Goal: Information Seeking & Learning: Learn about a topic

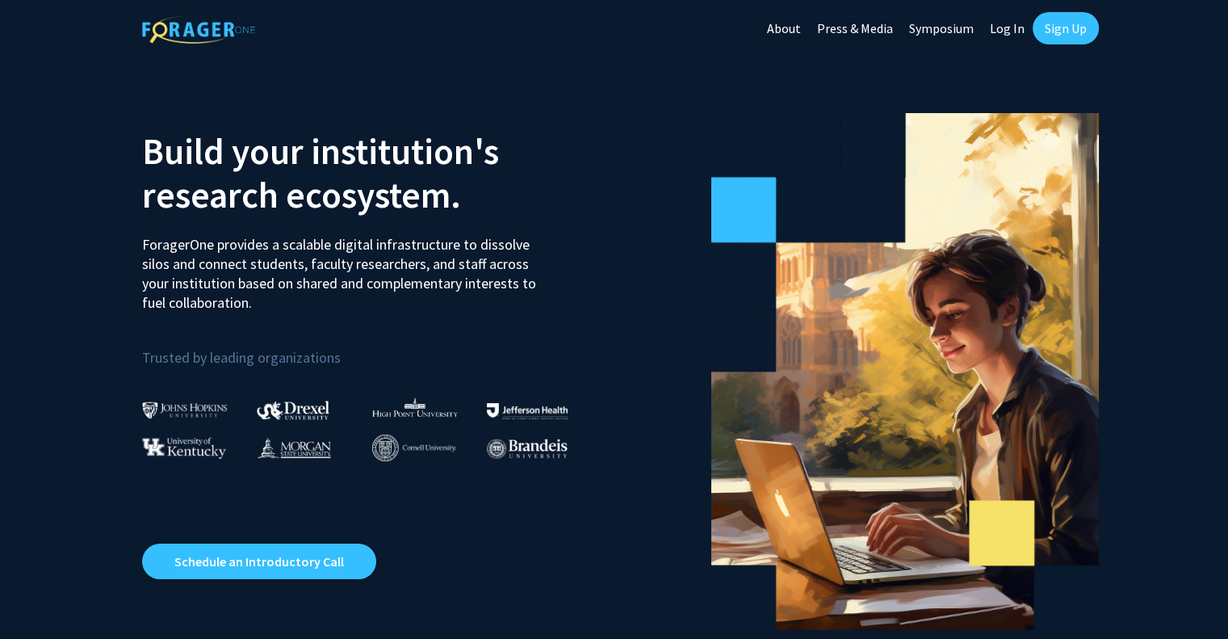
click at [1005, 30] on link "Log In" at bounding box center [1007, 28] width 51 height 57
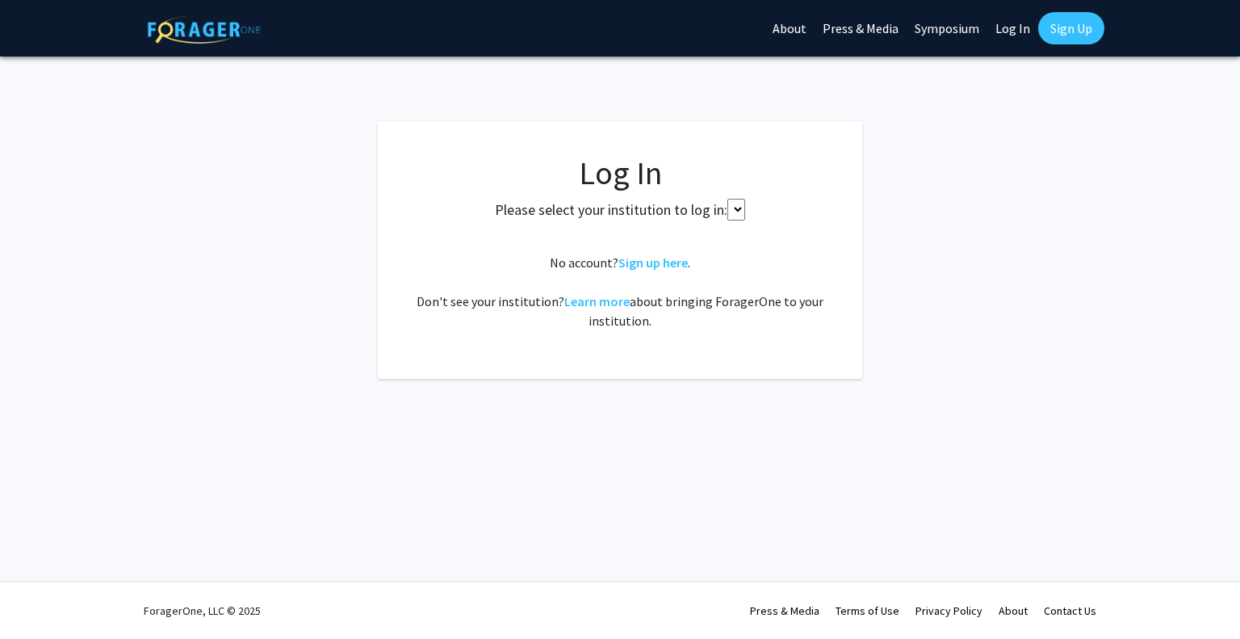
select select
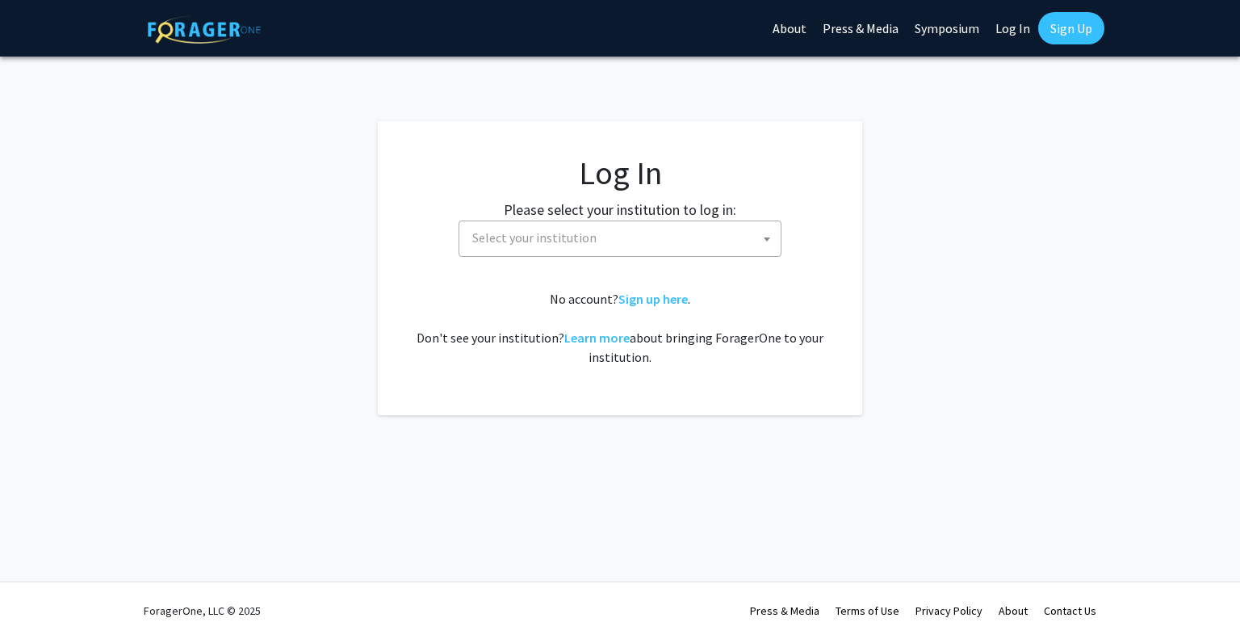
click at [631, 238] on span "Select your institution" at bounding box center [623, 237] width 315 height 33
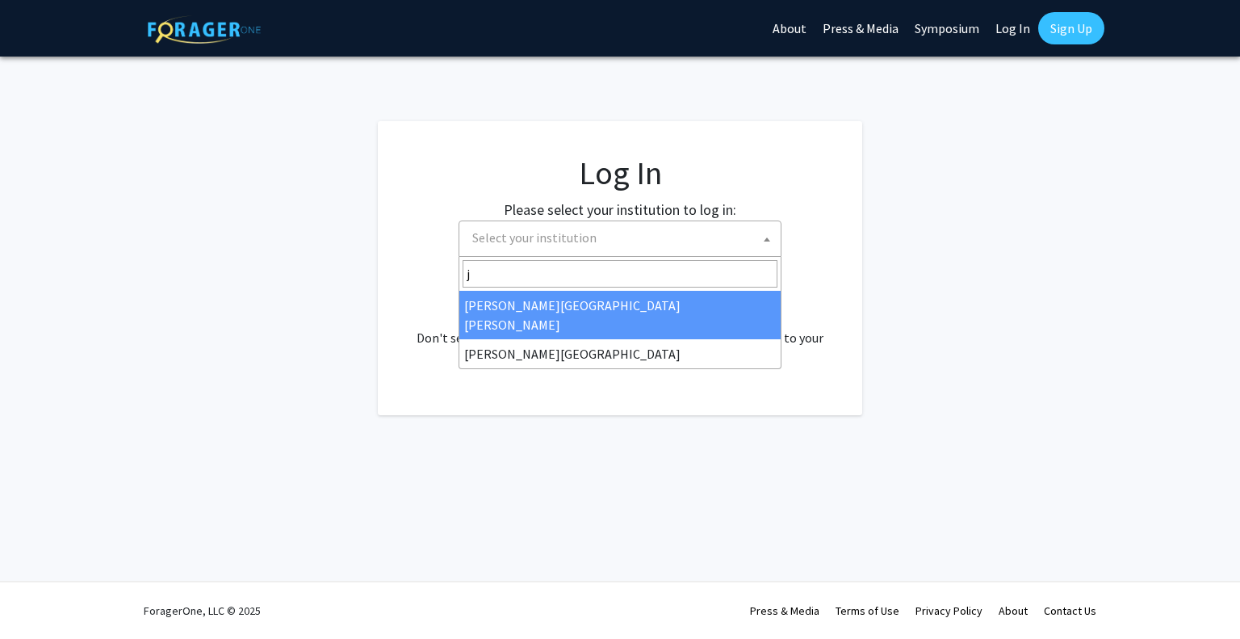
type input "j"
select select "1"
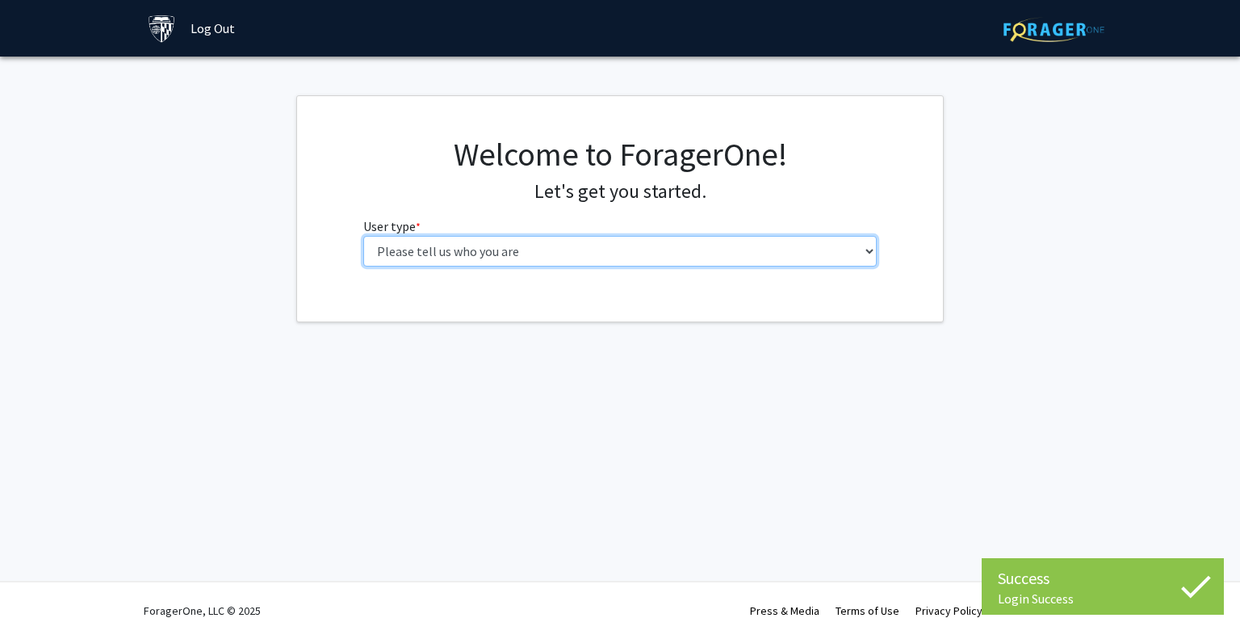
click at [636, 251] on select "Please tell us who you are Undergraduate Student Master's Student Doctoral Cand…" at bounding box center [620, 251] width 514 height 31
select select "1: undergrad"
click at [363, 236] on select "Please tell us who you are Undergraduate Student Master's Student Doctoral Cand…" at bounding box center [620, 251] width 514 height 31
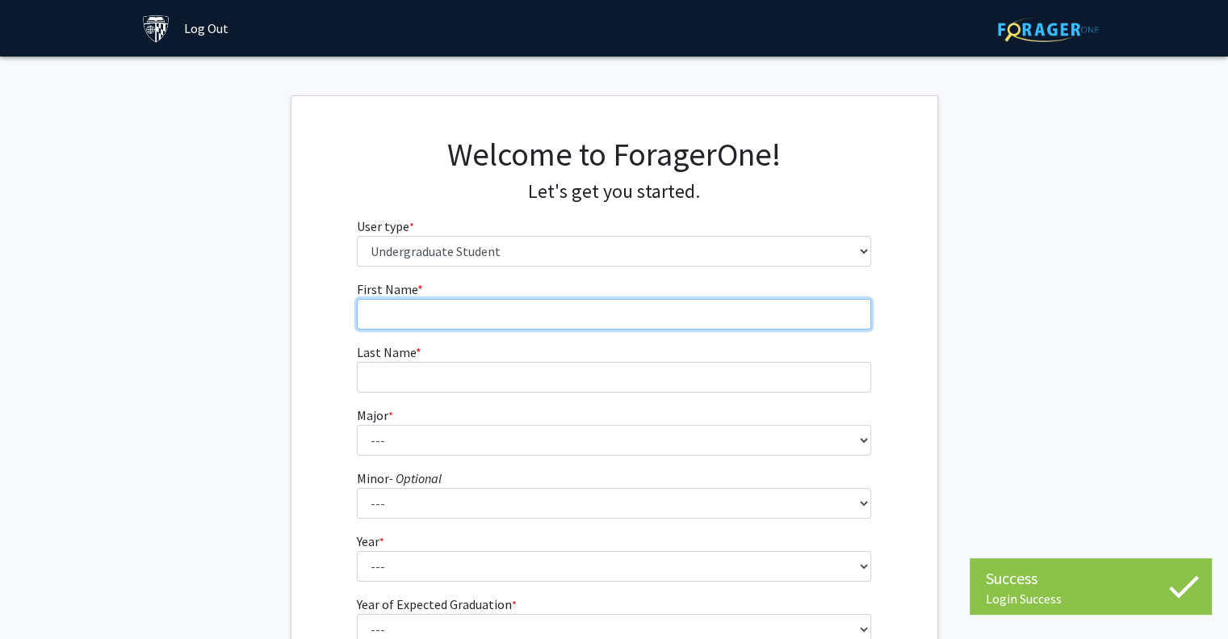
click at [602, 313] on input "First Name * required" at bounding box center [614, 314] width 514 height 31
type input "Sumeyra"
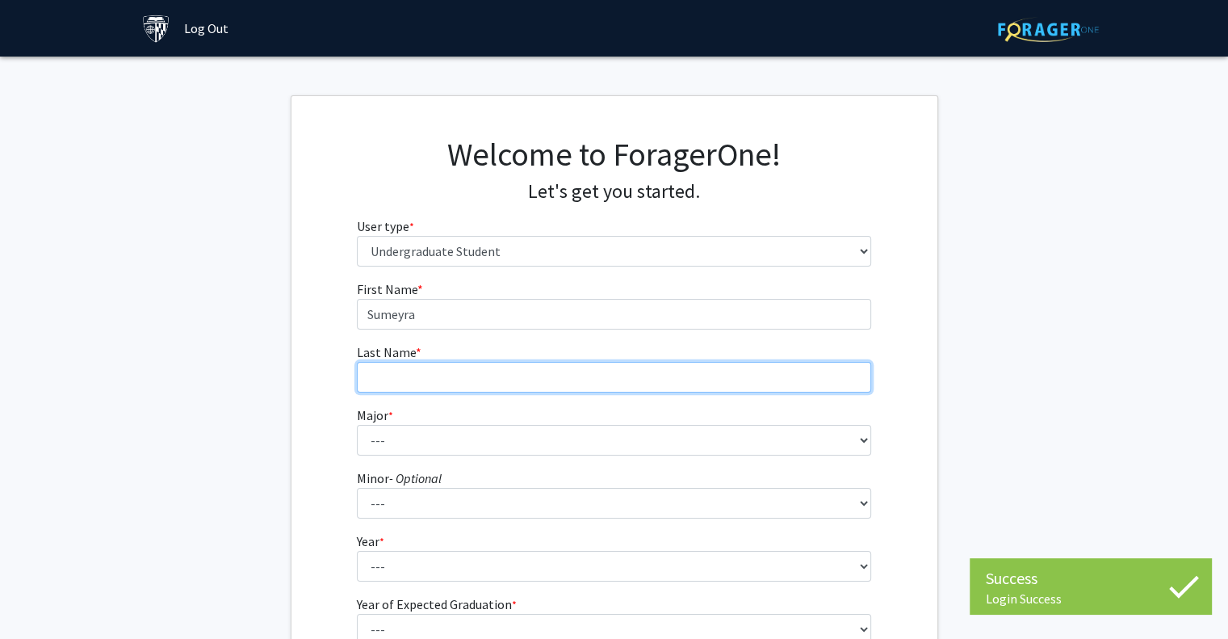
type input "Turgunbaeva"
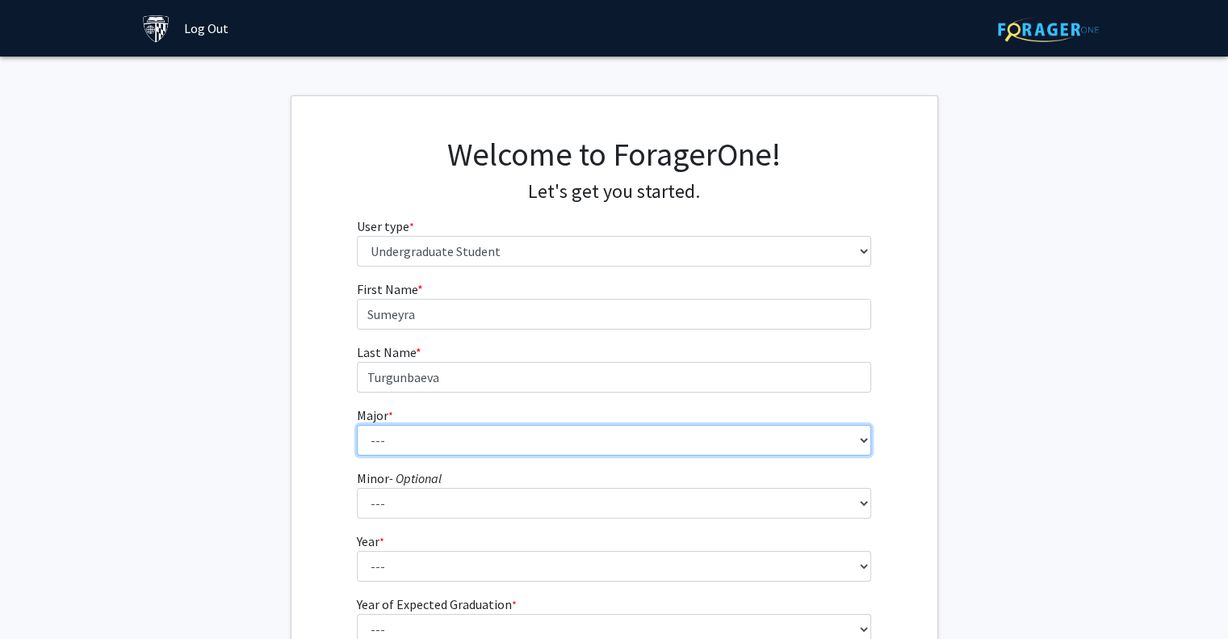
click at [491, 442] on select "--- Africana Studies Anthropology Applied Mathematics & Statistics Archaeology …" at bounding box center [614, 440] width 514 height 31
select select "45: 58"
click at [357, 425] on select "--- Africana Studies Anthropology Applied Mathematics & Statistics Archaeology …" at bounding box center [614, 440] width 514 height 31
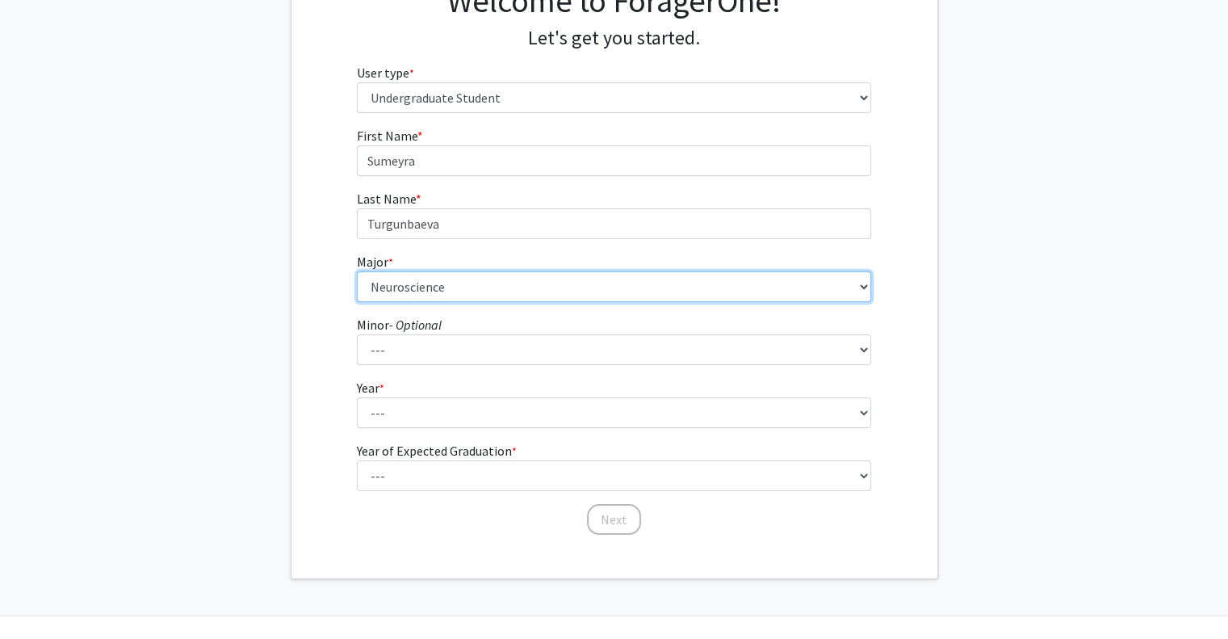
scroll to position [154, 0]
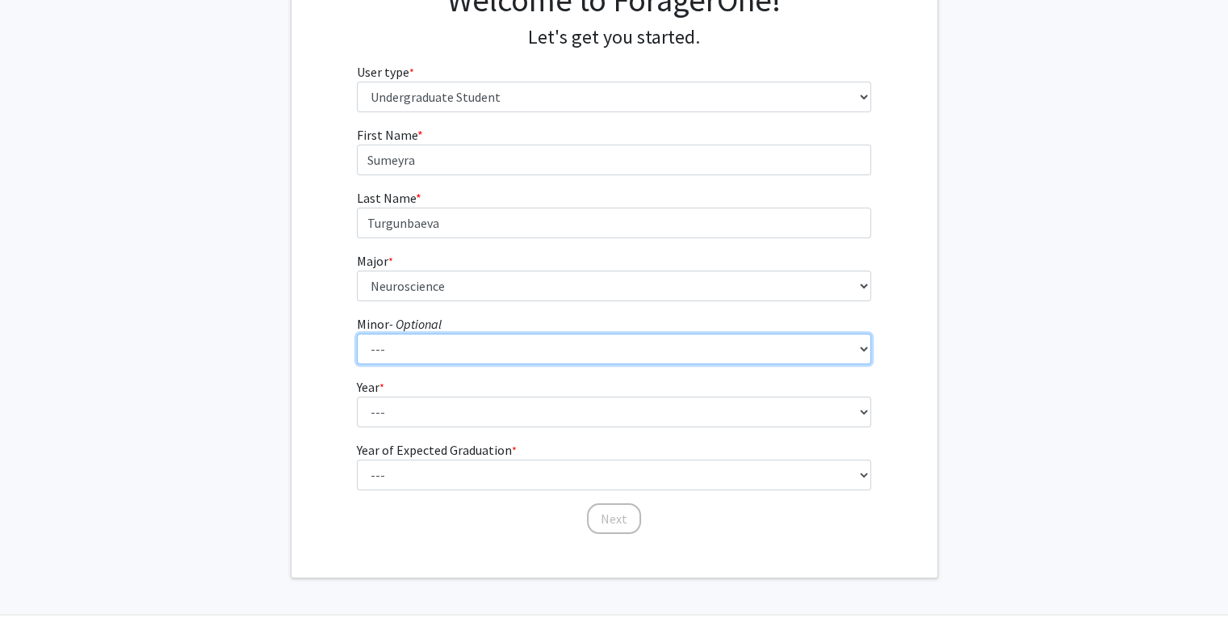
click at [413, 354] on select "--- Accounting and Financial Management Africana Studies Anthropology Applied M…" at bounding box center [614, 349] width 514 height 31
select select "45: 57"
click at [357, 334] on select "--- Accounting and Financial Management Africana Studies Anthropology Applied M…" at bounding box center [614, 349] width 514 height 31
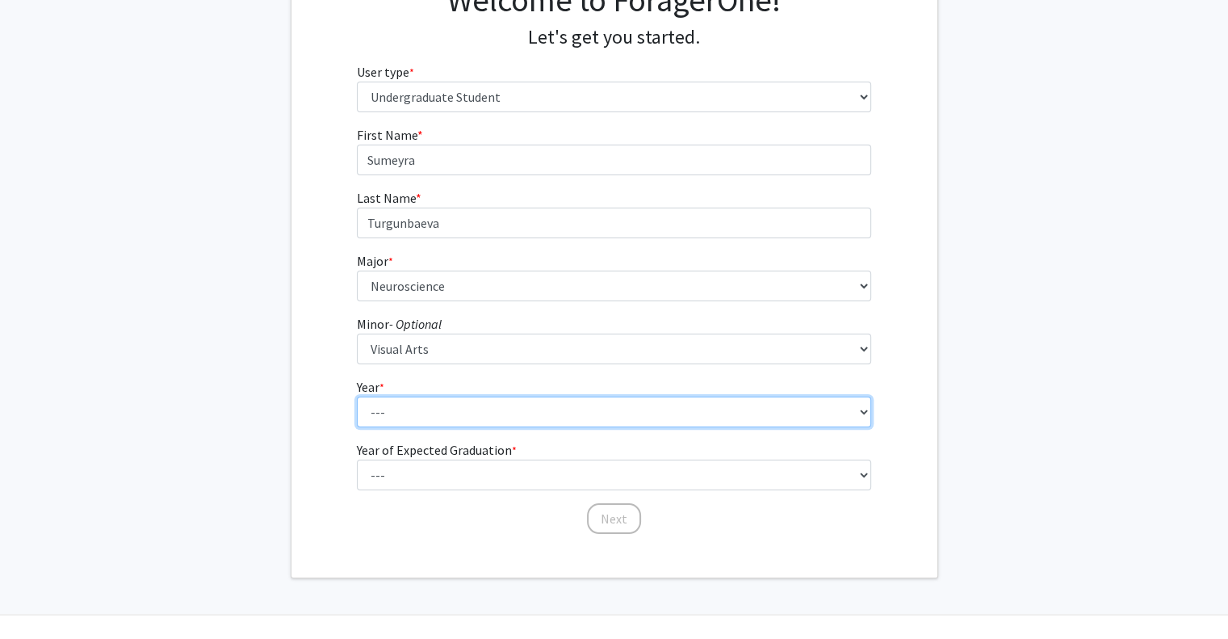
click at [438, 401] on select "--- First-year Sophomore Junior Senior Postbaccalaureate Certificate" at bounding box center [614, 411] width 514 height 31
select select "1: first-year"
click at [357, 396] on select "--- First-year Sophomore Junior Senior Postbaccalaureate Certificate" at bounding box center [614, 411] width 514 height 31
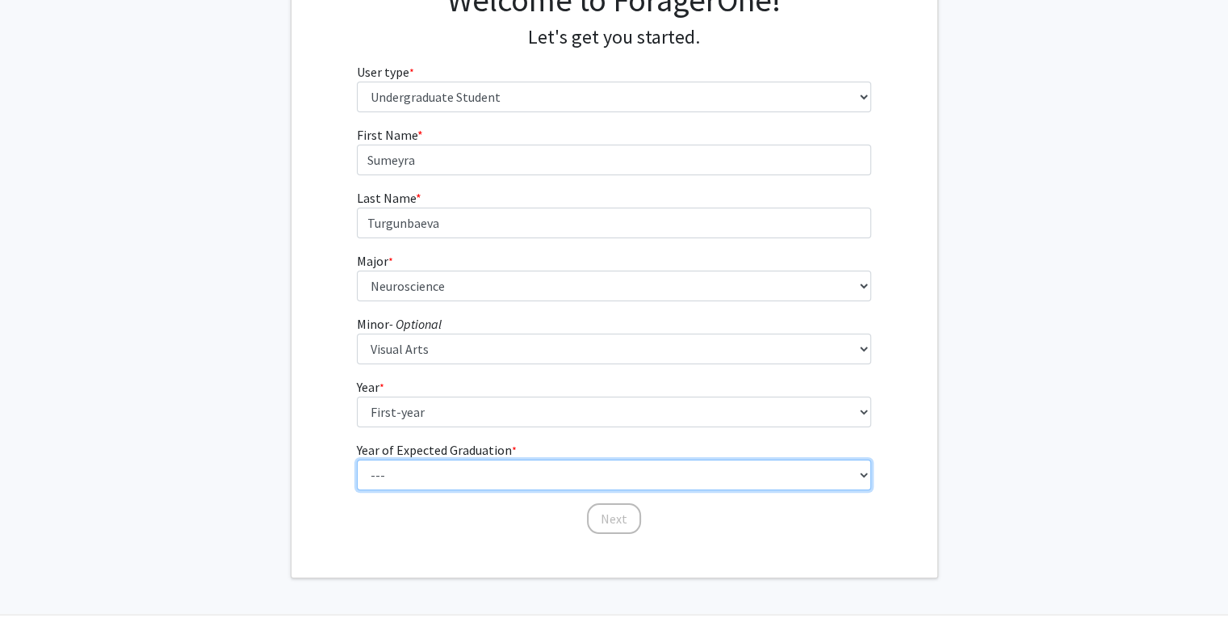
click at [494, 468] on select "--- 2025 2026 2027 2028 2029 2030 2031 2032 2033 2034" at bounding box center [614, 474] width 514 height 31
select select "5: 2029"
click at [357, 459] on select "--- 2025 2026 2027 2028 2029 2030 2031 2032 2033 2034" at bounding box center [614, 474] width 514 height 31
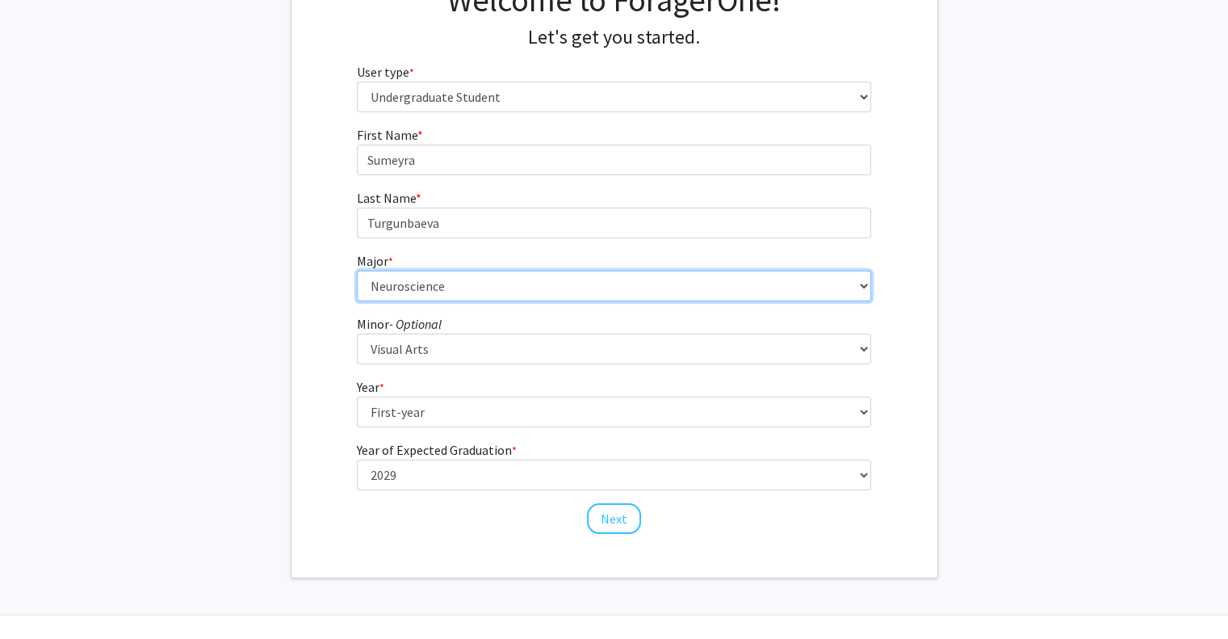
click at [490, 283] on select "--- Africana Studies Anthropology Applied Mathematics & Statistics Archaeology …" at bounding box center [614, 286] width 514 height 31
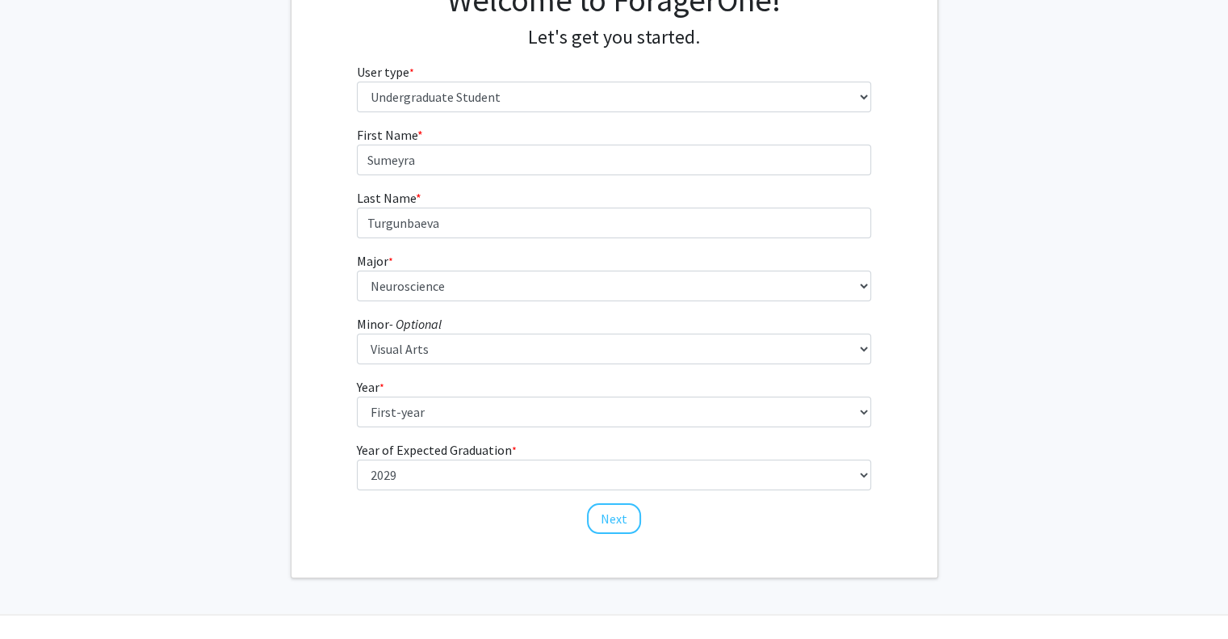
click at [323, 329] on div "First Name * required Sumeyra Last Name * required Turgunbaeva Major * required…" at bounding box center [615, 330] width 646 height 410
click at [380, 264] on label "Major * required" at bounding box center [375, 260] width 36 height 19
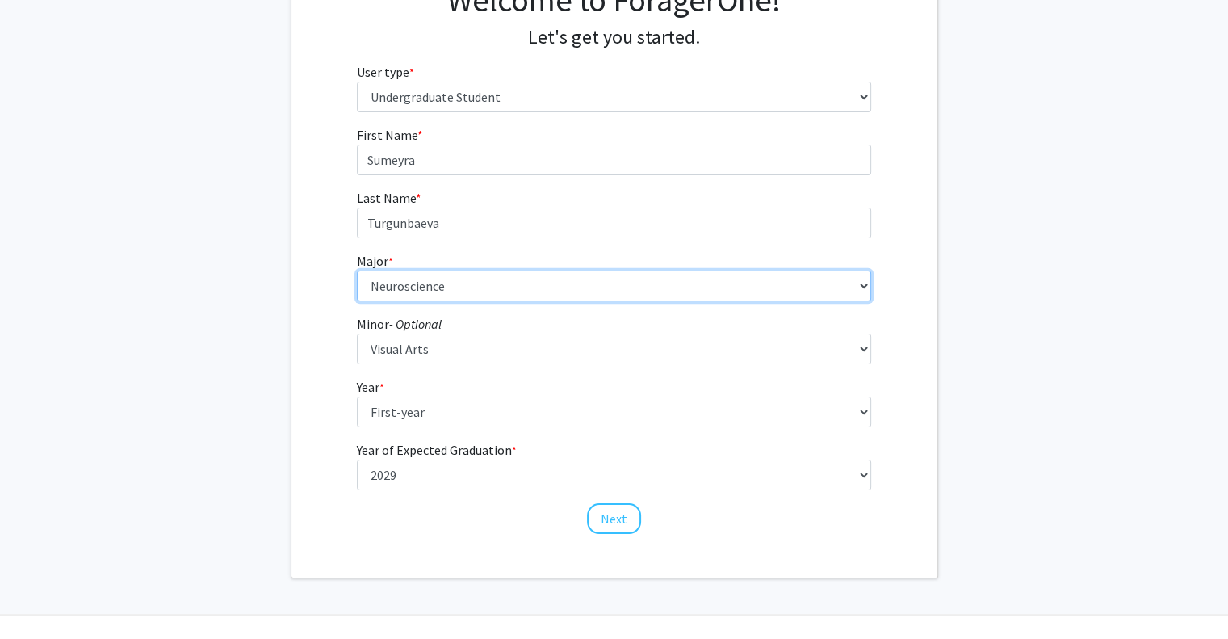
click at [380, 271] on select "--- Africana Studies Anthropology Applied Mathematics & Statistics Archaeology …" at bounding box center [614, 286] width 514 height 31
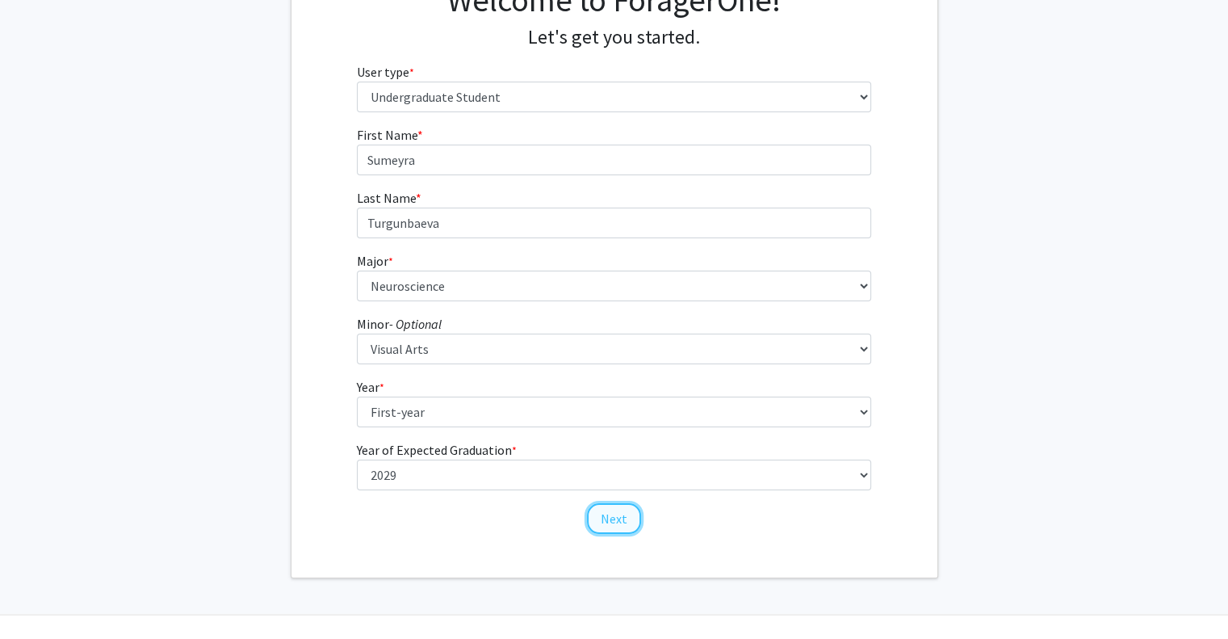
click at [610, 509] on button "Next" at bounding box center [614, 518] width 54 height 31
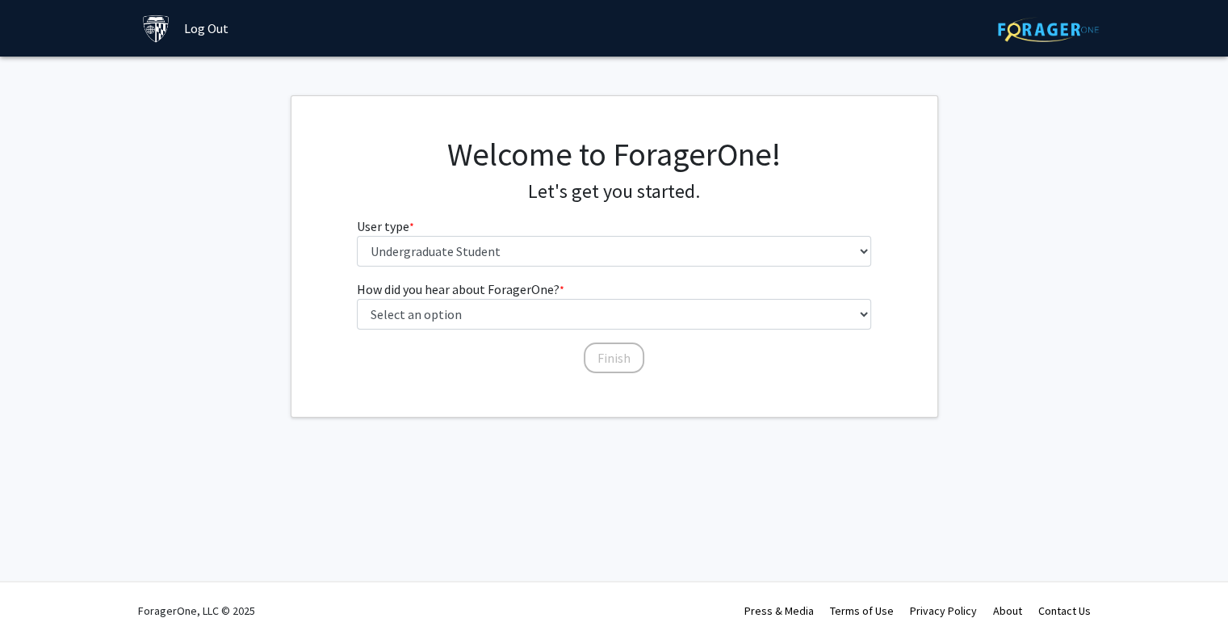
scroll to position [0, 0]
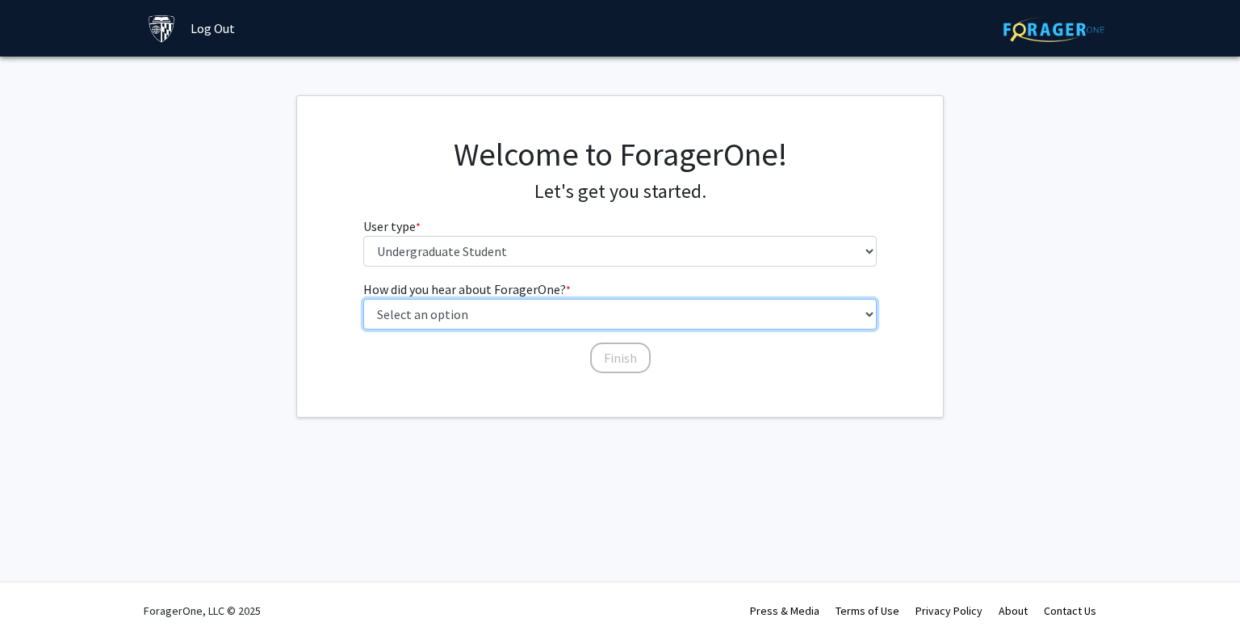
click at [501, 316] on select "Select an option Peer/student recommendation Faculty/staff recommendation Unive…" at bounding box center [620, 314] width 514 height 31
select select "2: faculty_recommendation"
click at [363, 299] on select "Select an option Peer/student recommendation Faculty/staff recommendation Unive…" at bounding box center [620, 314] width 514 height 31
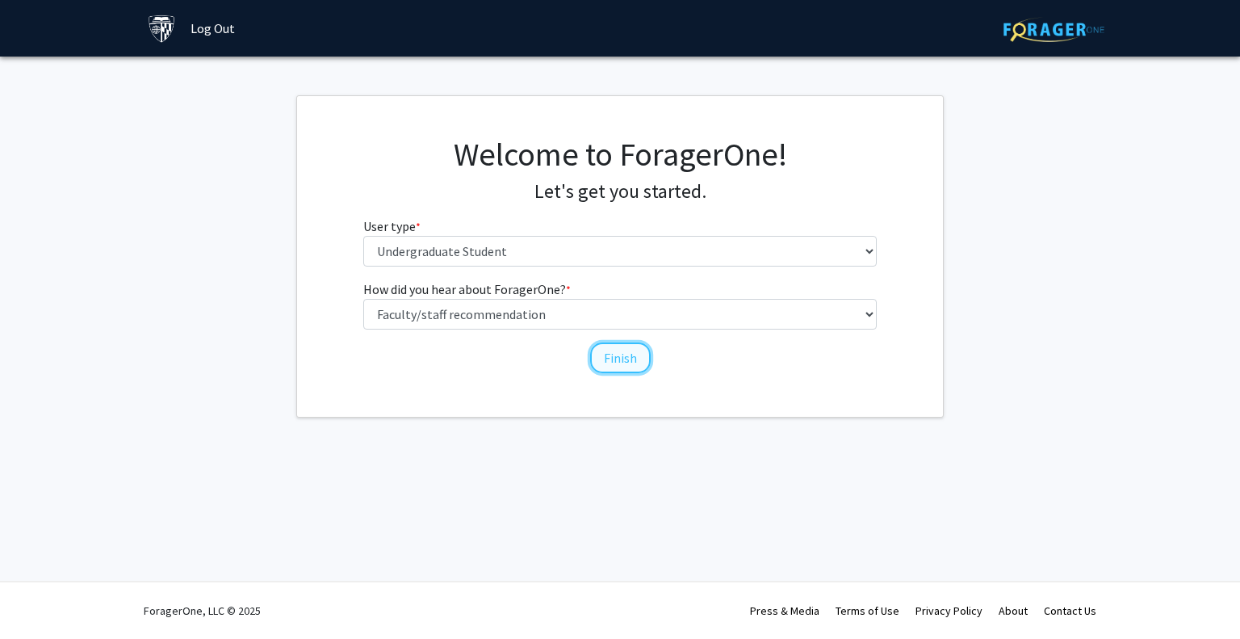
click at [617, 355] on button "Finish" at bounding box center [620, 357] width 61 height 31
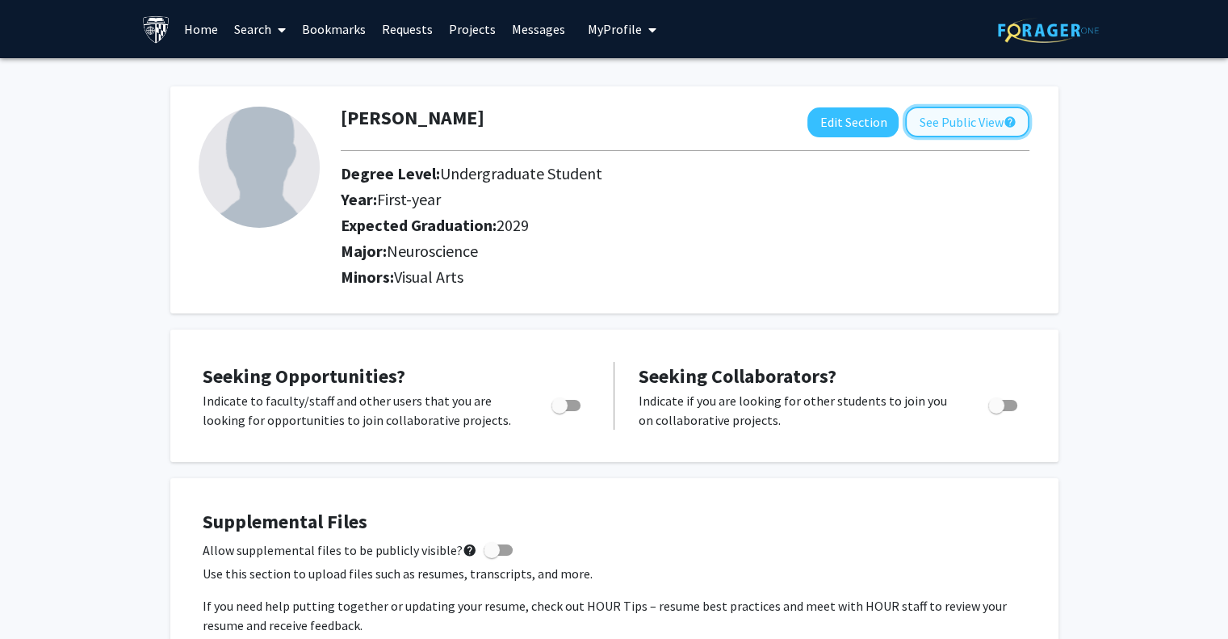
click at [988, 113] on button "See Public View help" at bounding box center [967, 122] width 124 height 31
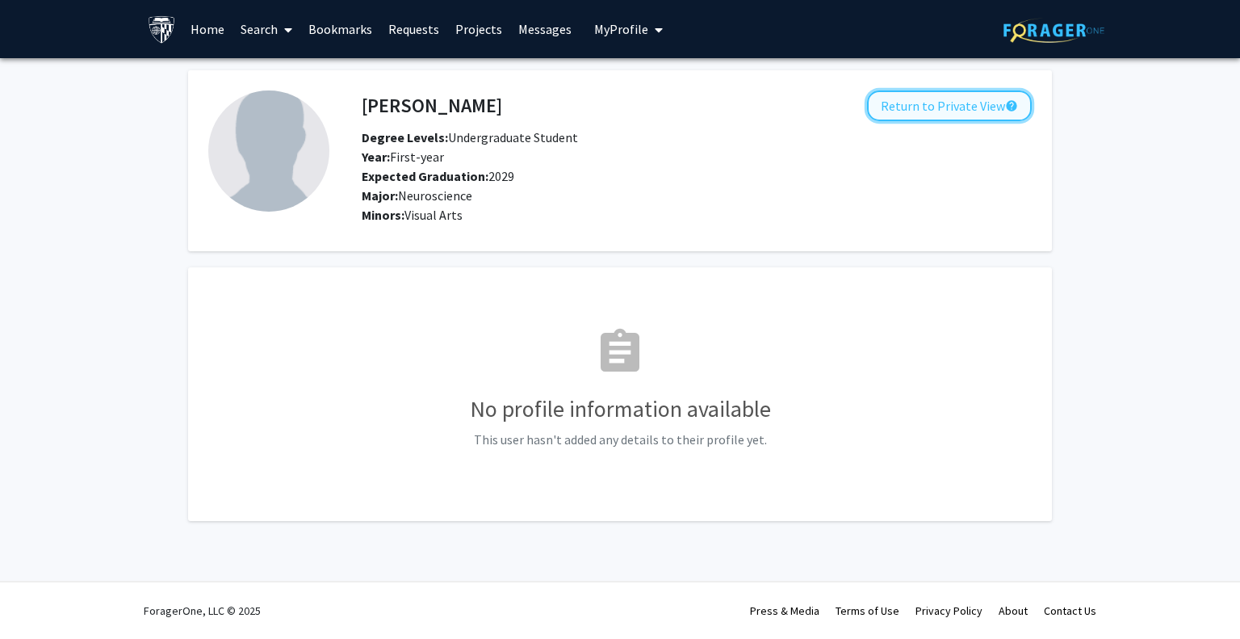
click at [988, 107] on button "Return to Private View help" at bounding box center [949, 105] width 165 height 31
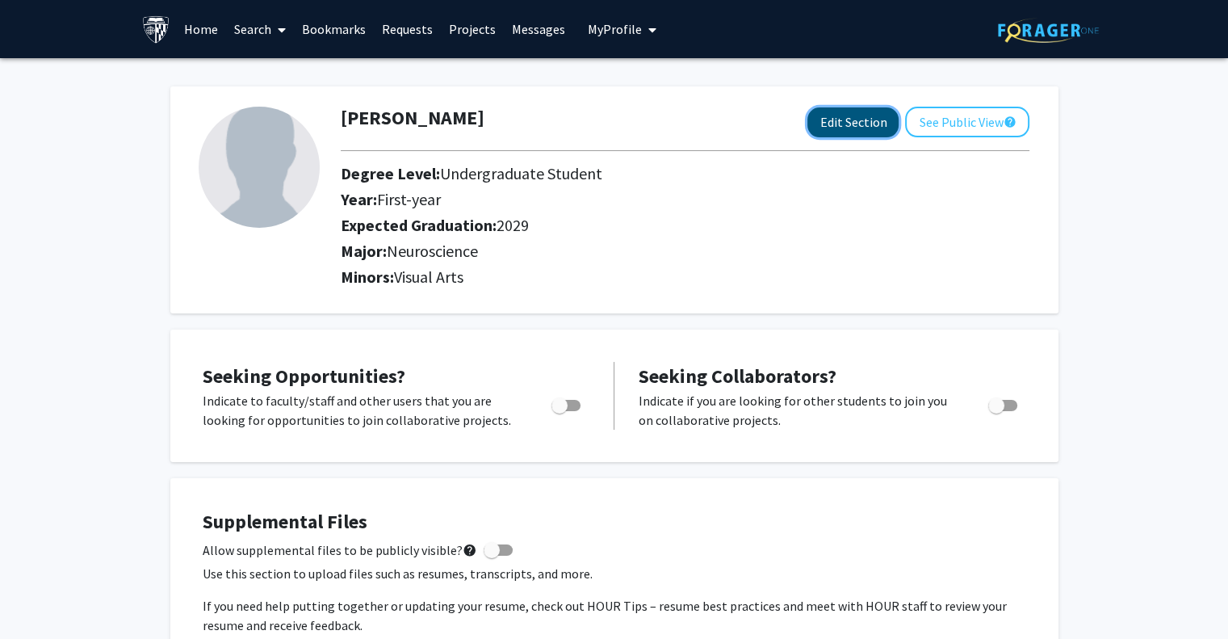
click at [817, 128] on button "Edit Section" at bounding box center [853, 122] width 91 height 30
select select "first-year"
select select "2029"
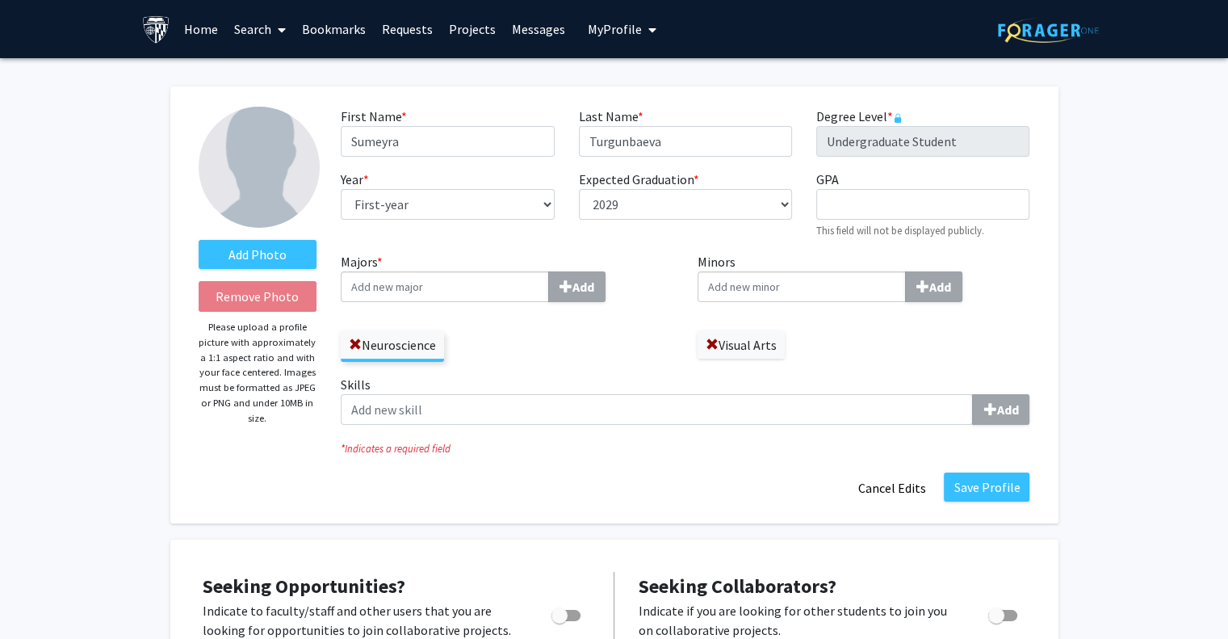
click at [428, 290] on input "Majors * Add" at bounding box center [445, 286] width 208 height 31
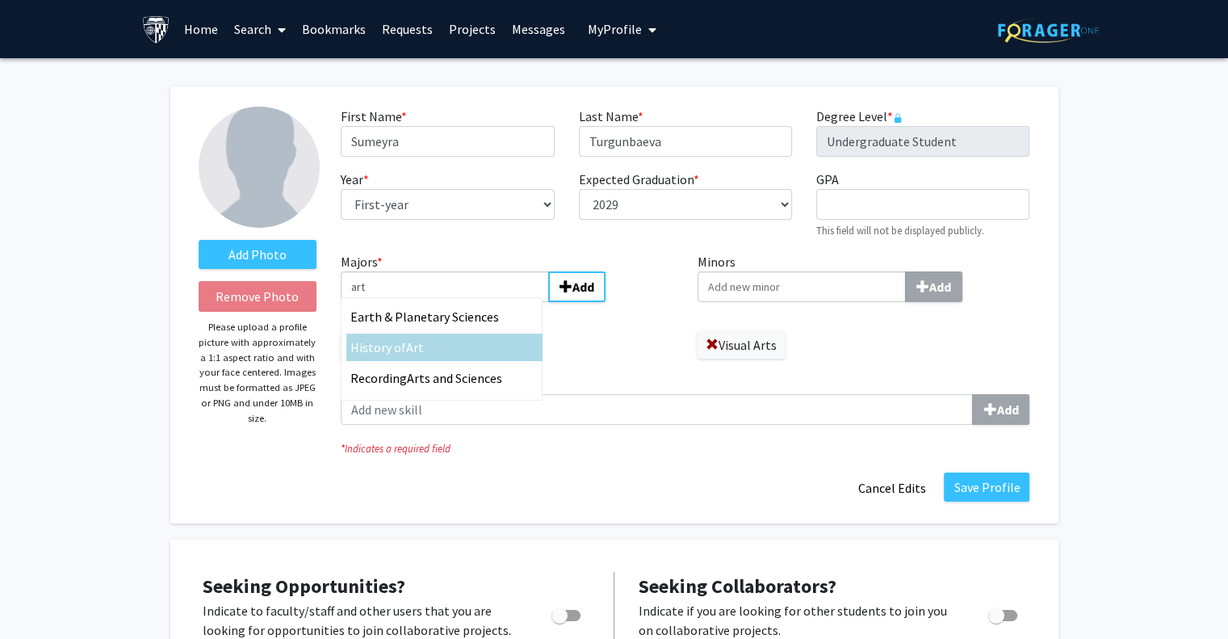
type input "art"
click at [438, 344] on div "History of Art" at bounding box center [444, 347] width 188 height 19
click at [438, 302] on input "art" at bounding box center [445, 286] width 208 height 31
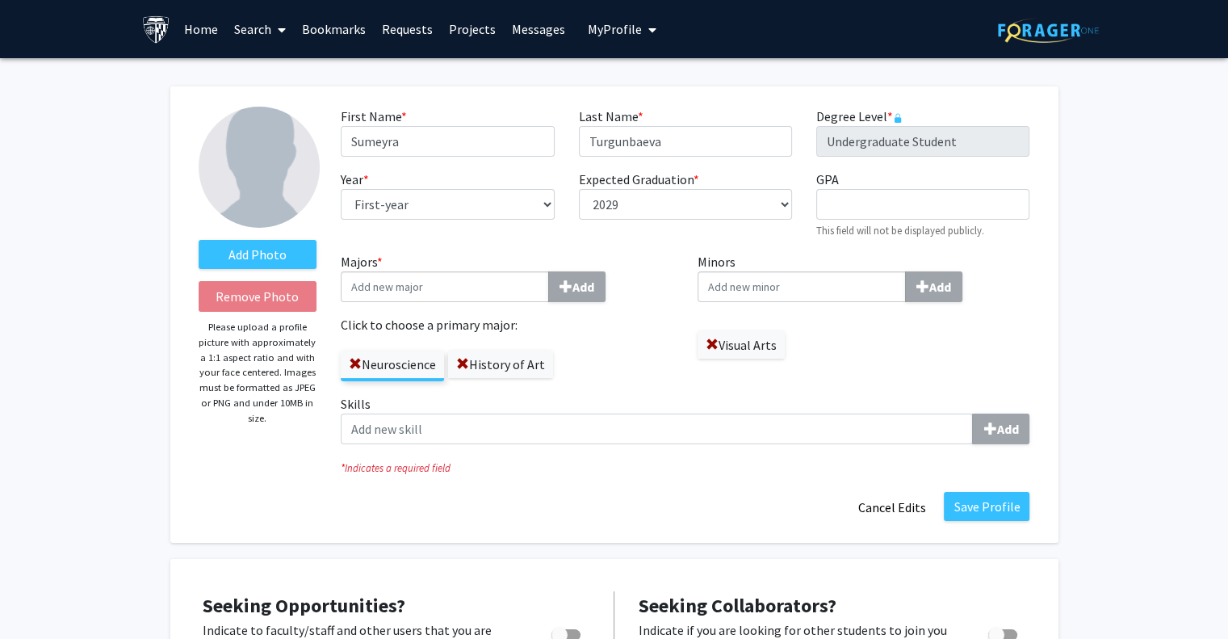
click at [397, 364] on label "Neuroscience" at bounding box center [392, 363] width 103 height 27
click at [0, 0] on input "Neuroscience" at bounding box center [0, 0] width 0 height 0
click at [578, 336] on div "Neuroscience History of Art" at bounding box center [507, 357] width 333 height 47
click at [426, 364] on label "Neuroscience" at bounding box center [392, 363] width 103 height 27
click at [0, 0] on input "Neuroscience" at bounding box center [0, 0] width 0 height 0
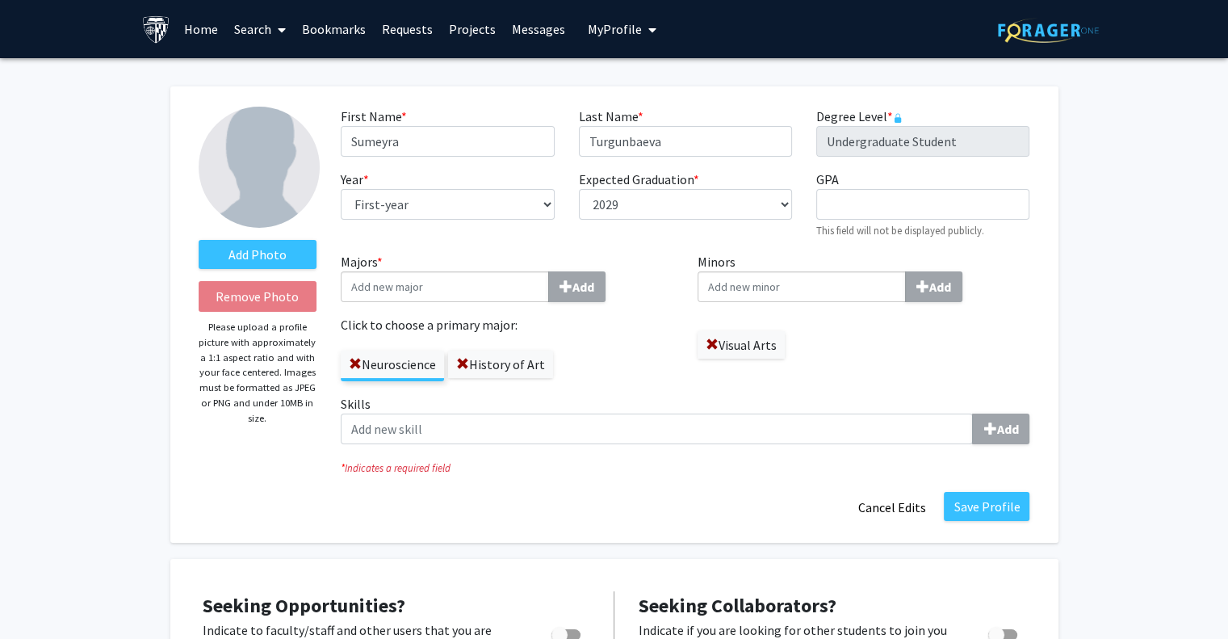
click at [522, 370] on label "History of Art" at bounding box center [500, 363] width 105 height 27
click at [0, 0] on input "History of Art" at bounding box center [0, 0] width 0 height 0
click at [394, 379] on div "Neuroscience History of Art" at bounding box center [507, 357] width 333 height 47
click at [383, 368] on label "Neuroscience" at bounding box center [392, 363] width 103 height 27
click at [0, 0] on input "Neuroscience" at bounding box center [0, 0] width 0 height 0
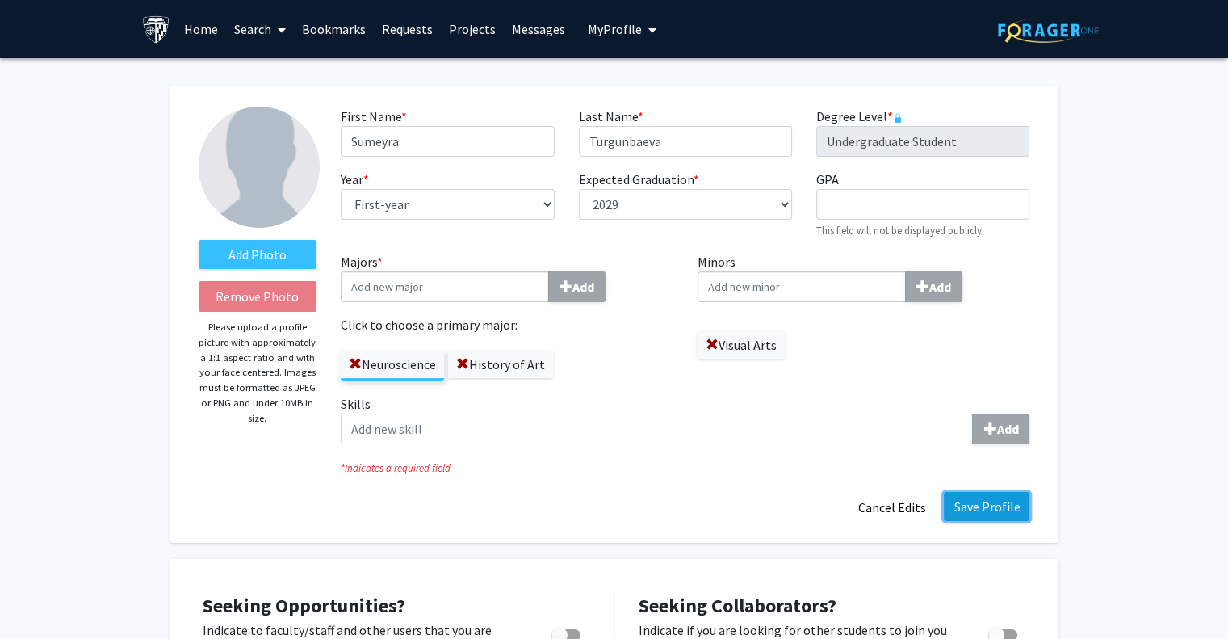
click at [1009, 513] on button "Save Profile" at bounding box center [987, 506] width 86 height 29
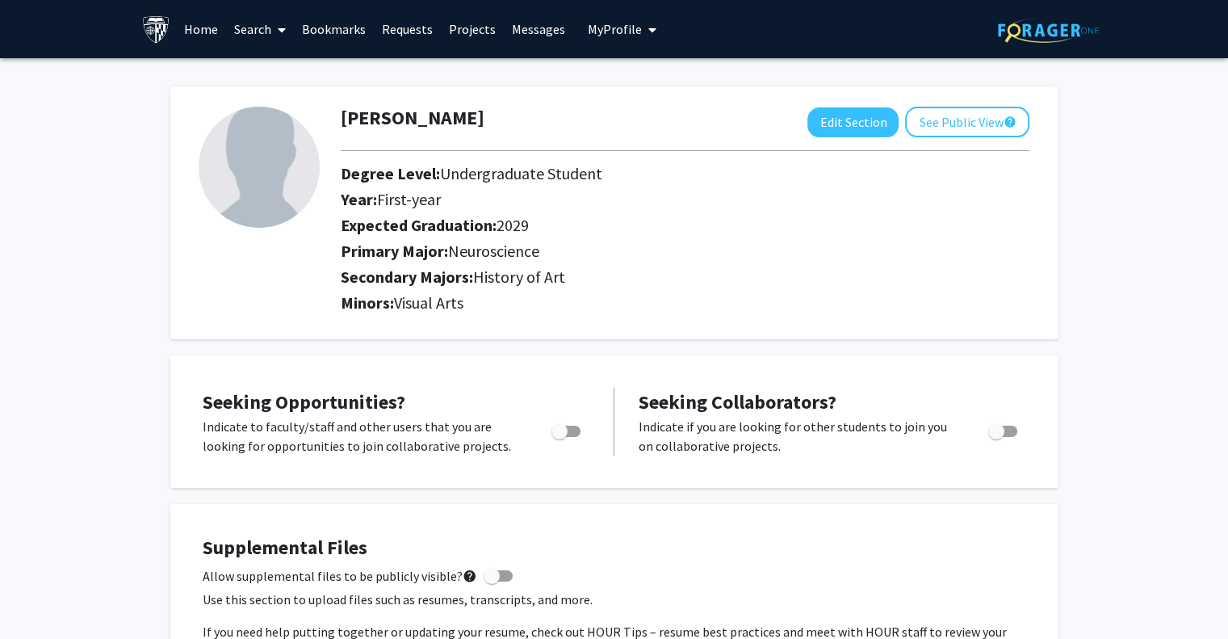
click at [833, 138] on div at bounding box center [685, 150] width 713 height 27
click at [832, 128] on button "Edit Section" at bounding box center [853, 122] width 91 height 30
select select "first-year"
select select "2029"
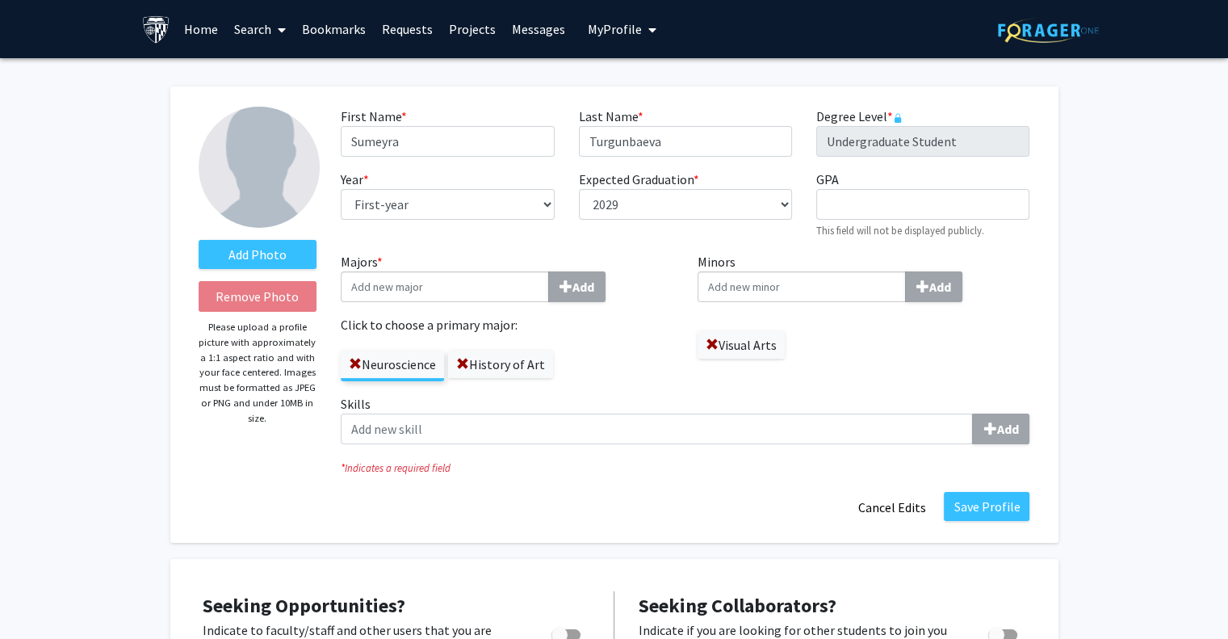
click at [287, 172] on img at bounding box center [259, 167] width 121 height 121
click at [197, 35] on link "Home" at bounding box center [201, 29] width 50 height 57
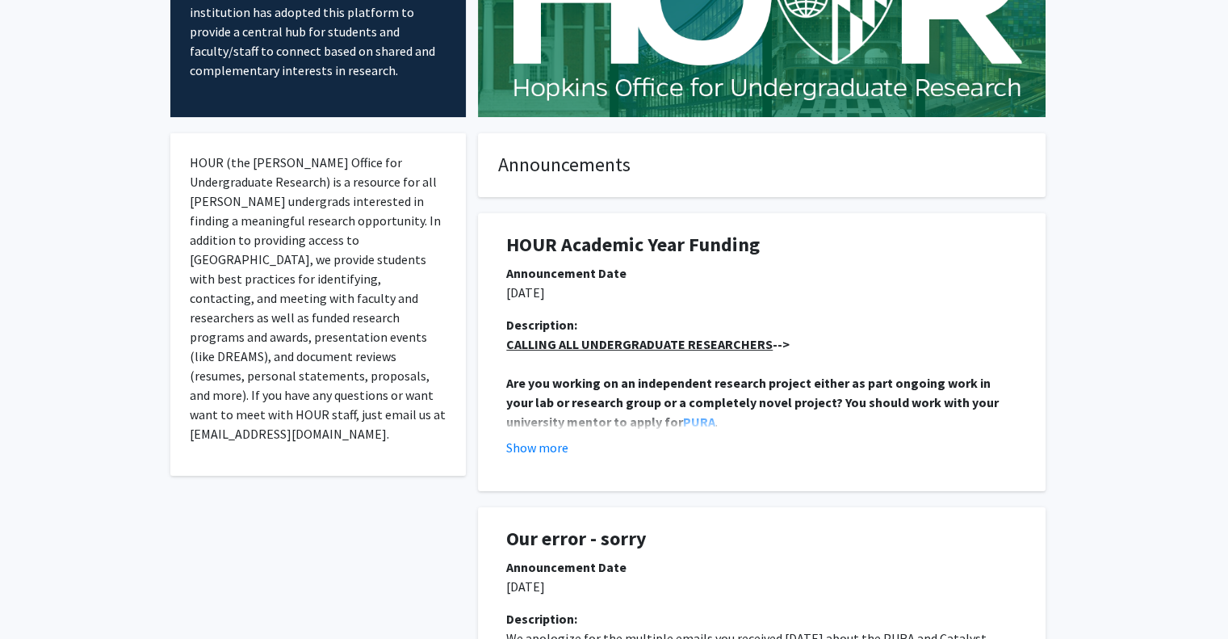
scroll to position [205, 0]
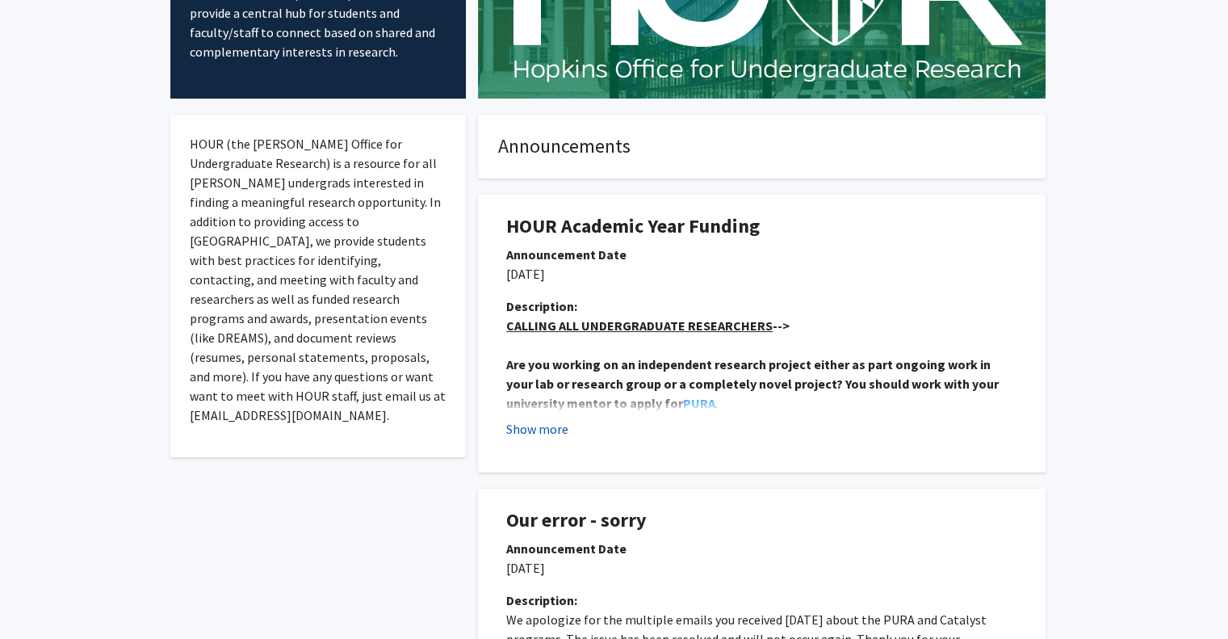
click at [556, 426] on button "Show more" at bounding box center [537, 428] width 62 height 19
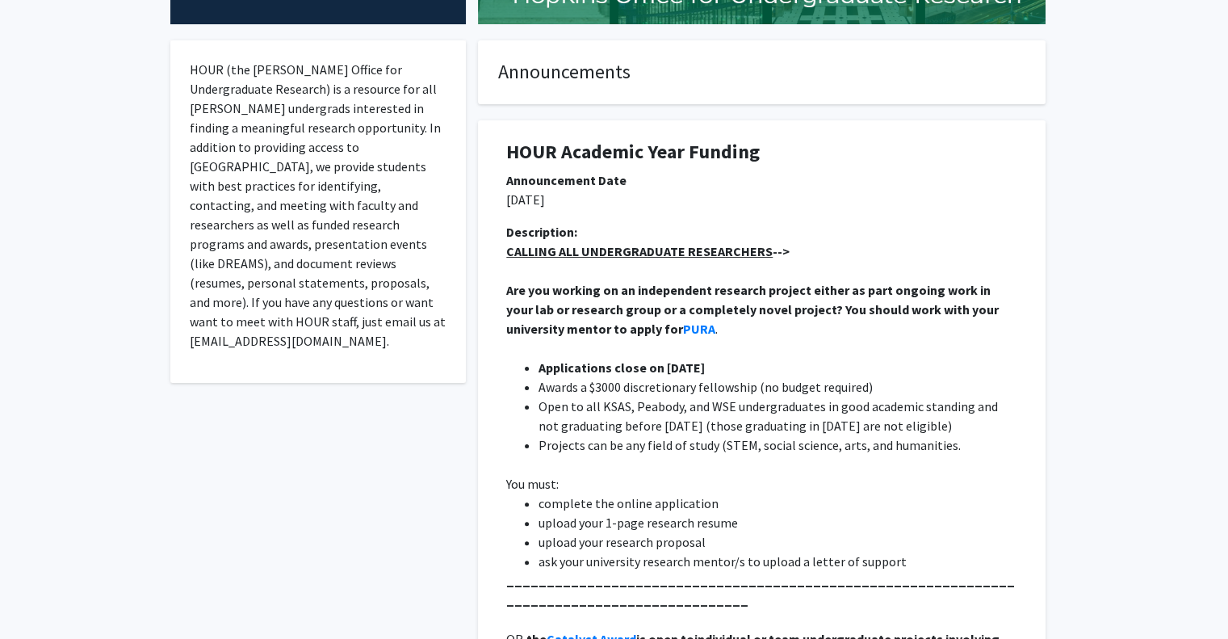
scroll to position [280, 0]
click at [683, 329] on strong "PURA" at bounding box center [699, 328] width 32 height 16
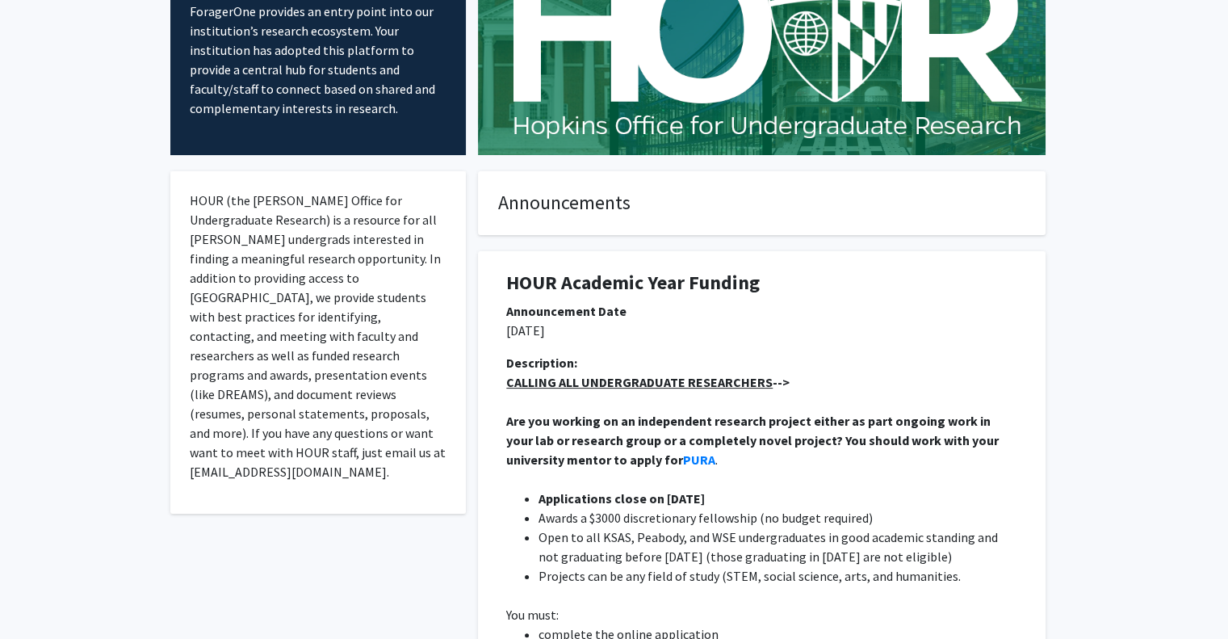
scroll to position [145, 0]
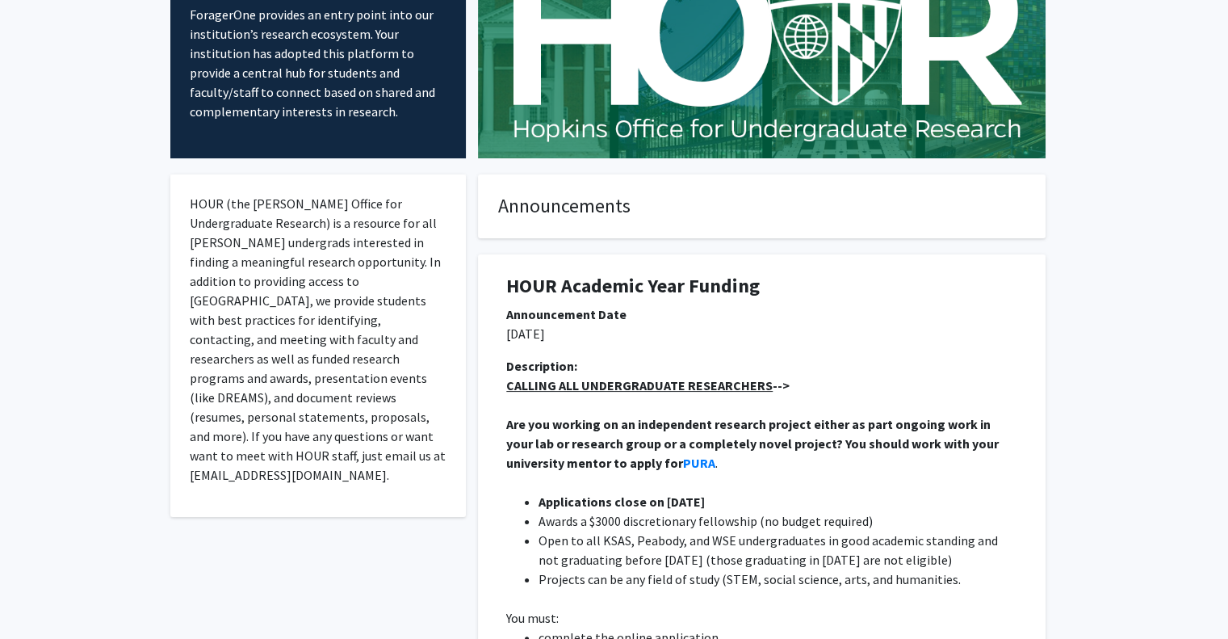
click at [778, 385] on strong "CALLING ALL UNDERGRADUATE RESEARCHERS -->" at bounding box center [647, 385] width 283 height 16
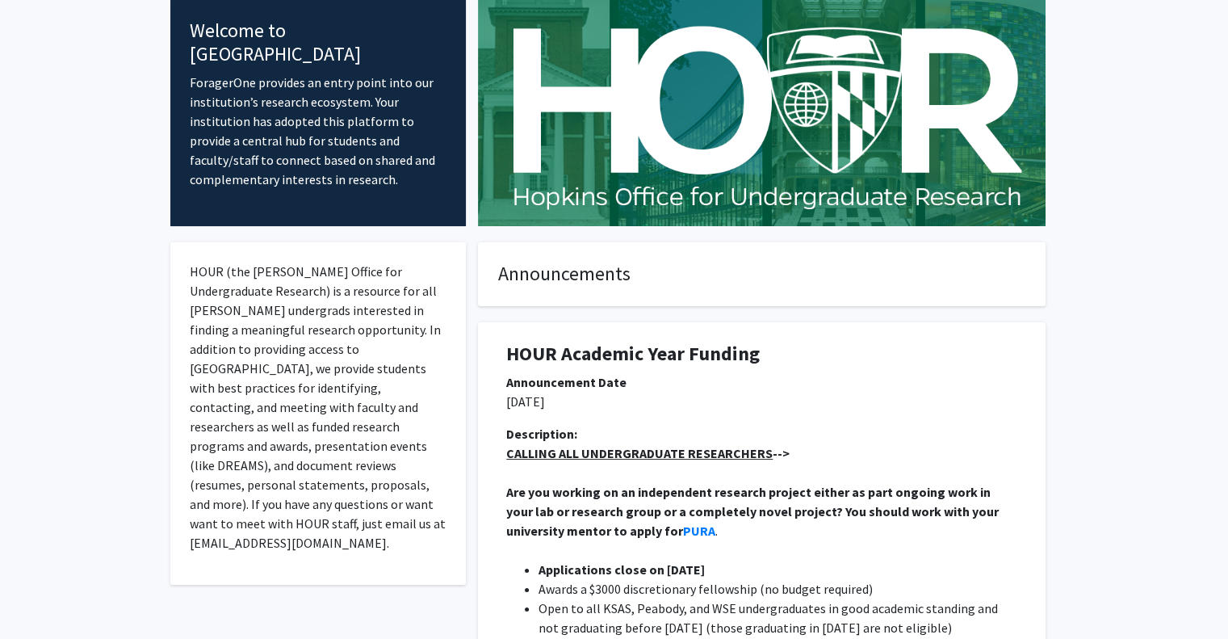
scroll to position [0, 0]
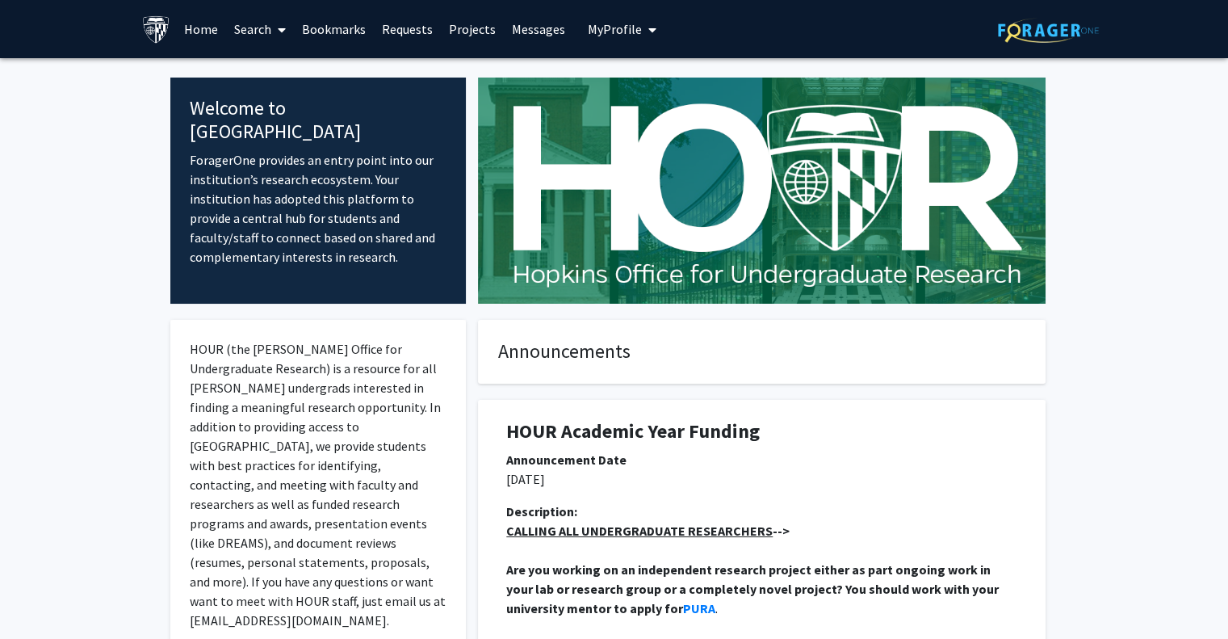
click at [245, 35] on link "Search" at bounding box center [260, 29] width 68 height 57
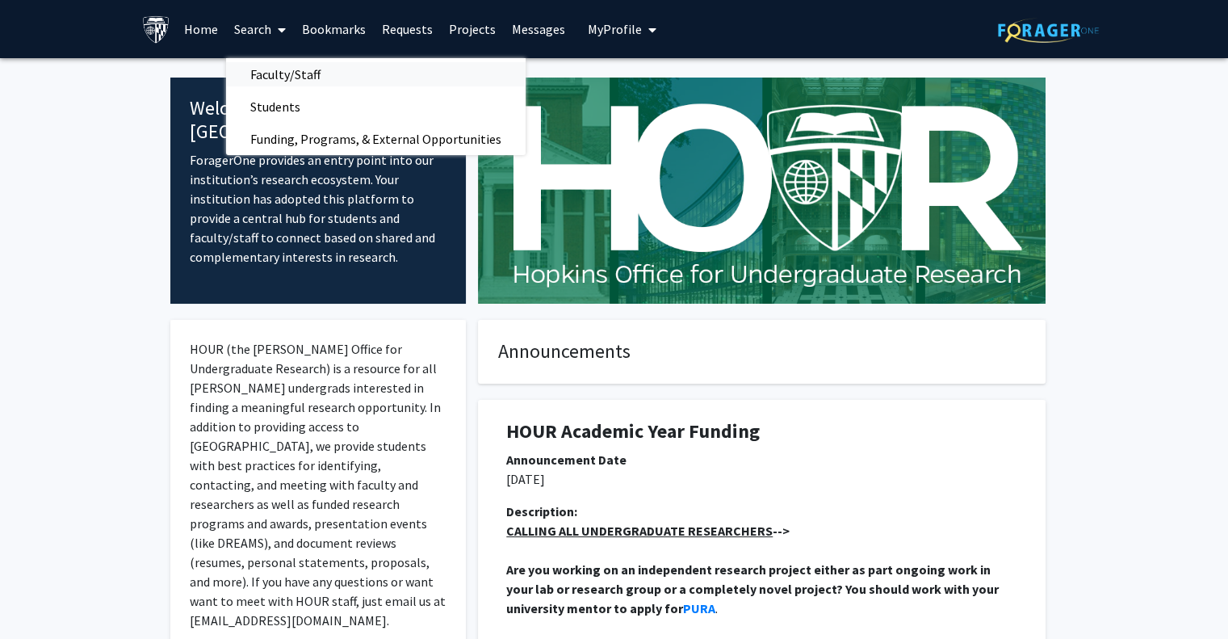
click at [300, 71] on span "Faculty/Staff" at bounding box center [285, 74] width 119 height 32
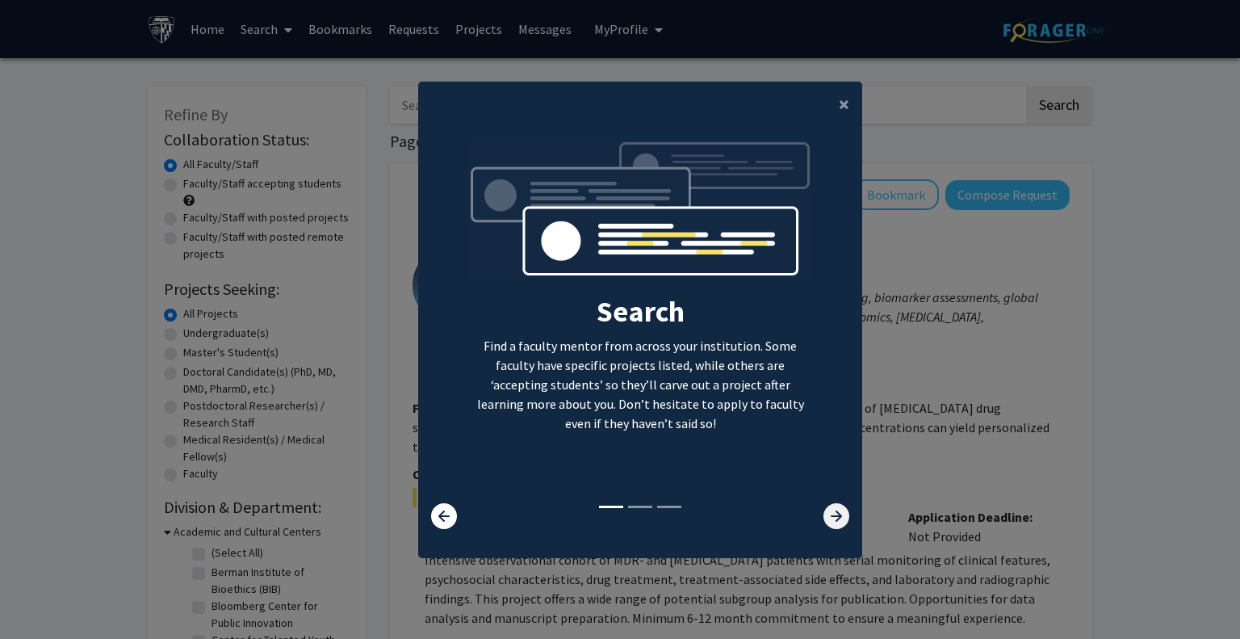
click at [826, 508] on icon at bounding box center [837, 516] width 26 height 26
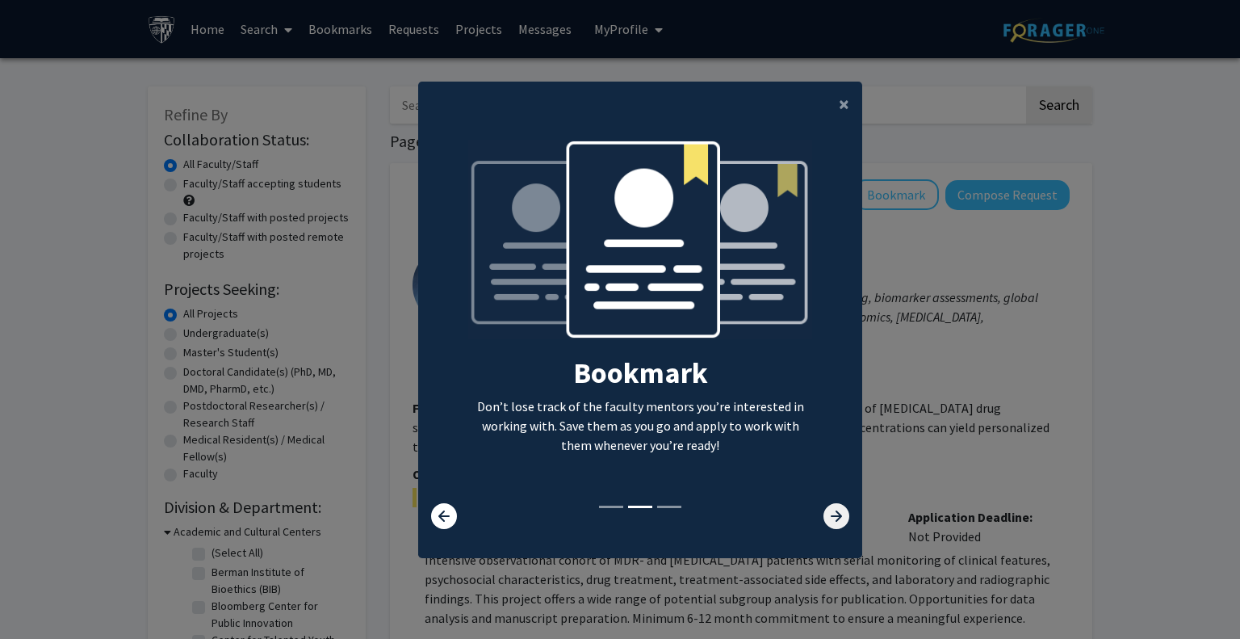
click at [826, 508] on icon at bounding box center [837, 516] width 26 height 26
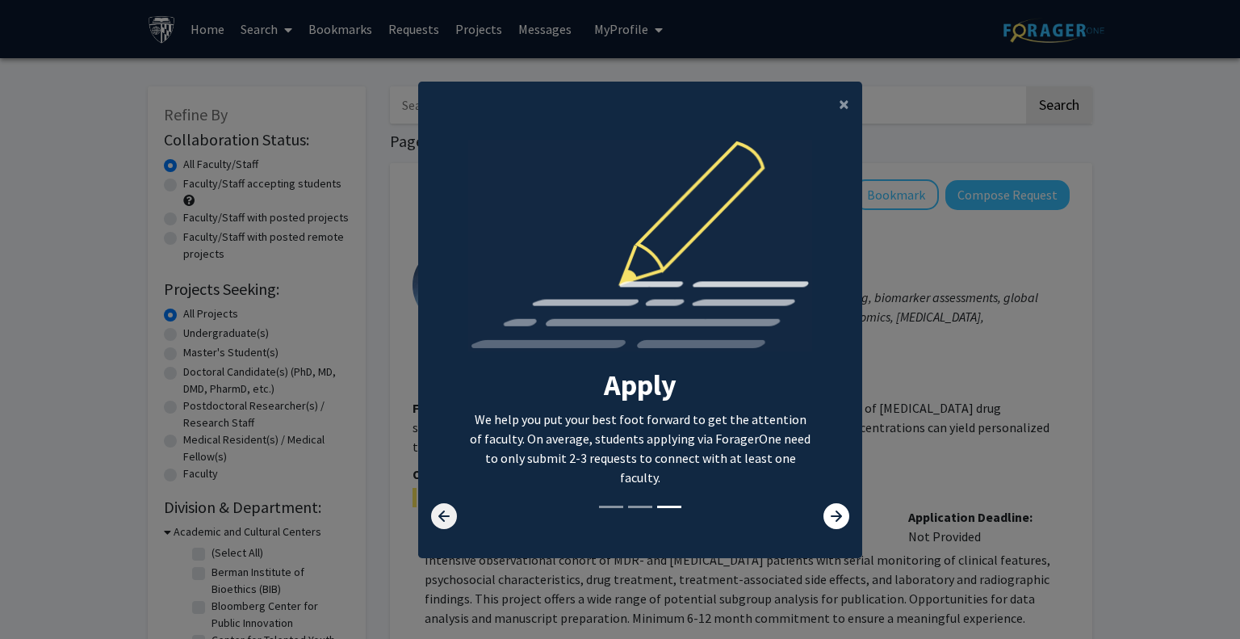
click at [450, 506] on icon at bounding box center [444, 516] width 26 height 26
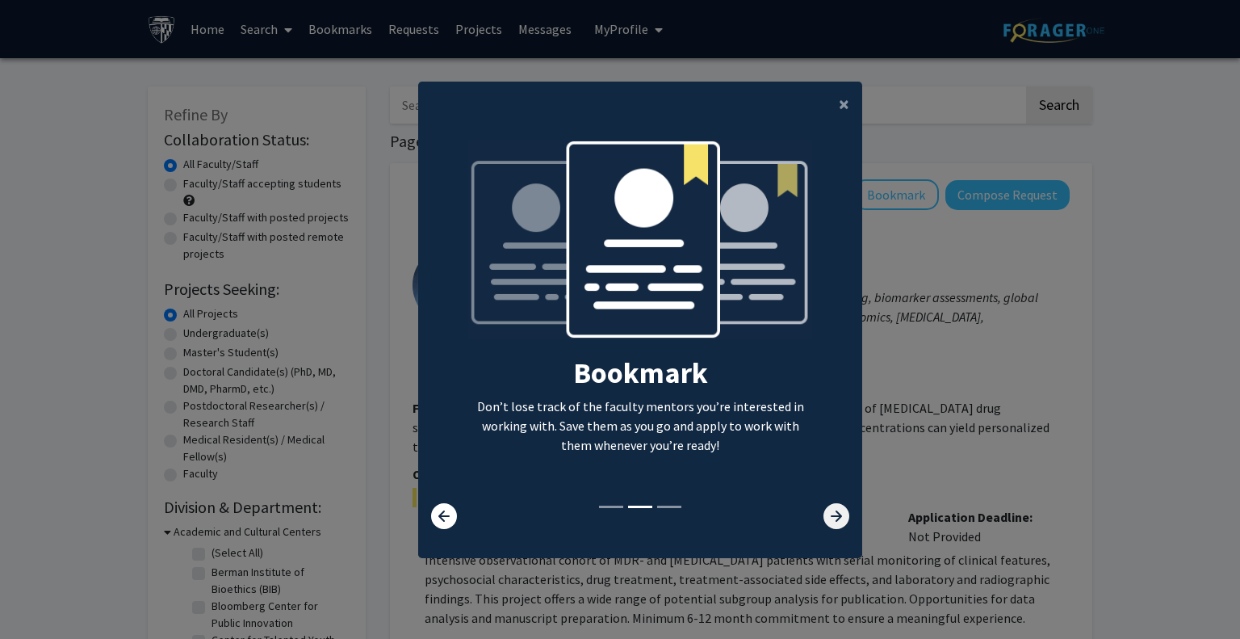
click at [830, 518] on icon at bounding box center [837, 516] width 26 height 26
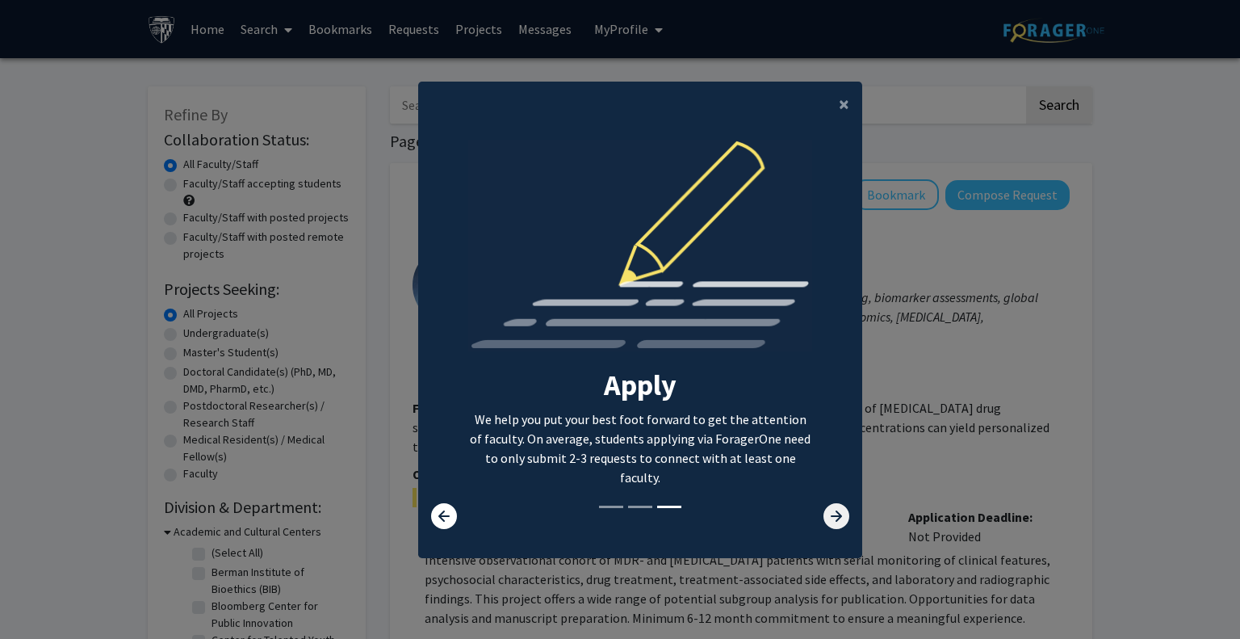
click at [830, 518] on icon at bounding box center [837, 516] width 26 height 26
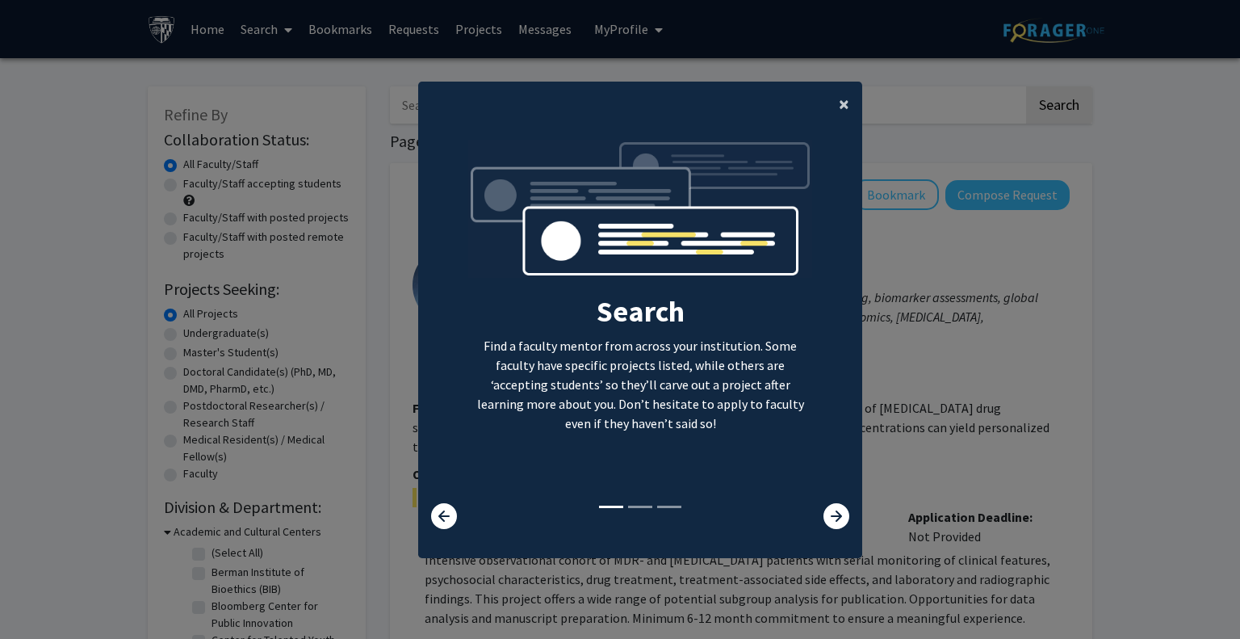
click at [830, 112] on button "×" at bounding box center [844, 104] width 36 height 45
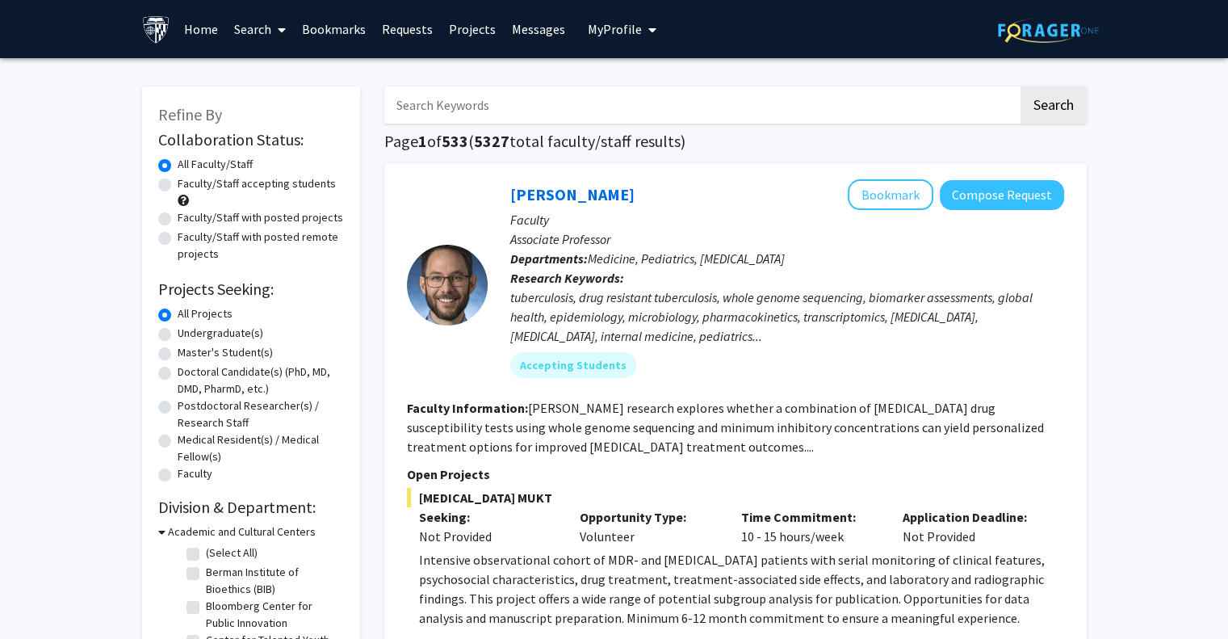
click at [178, 182] on label "Faculty/Staff accepting students" at bounding box center [257, 183] width 158 height 17
click at [178, 182] on input "Faculty/Staff accepting students" at bounding box center [183, 180] width 10 height 10
radio input "true"
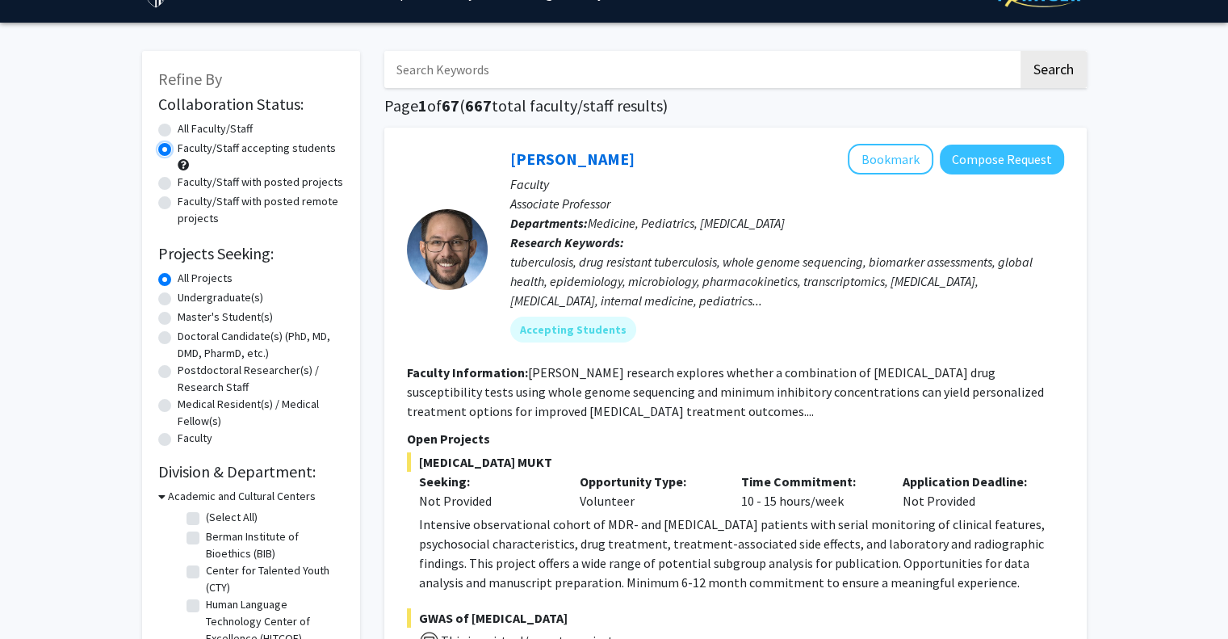
scroll to position [42, 0]
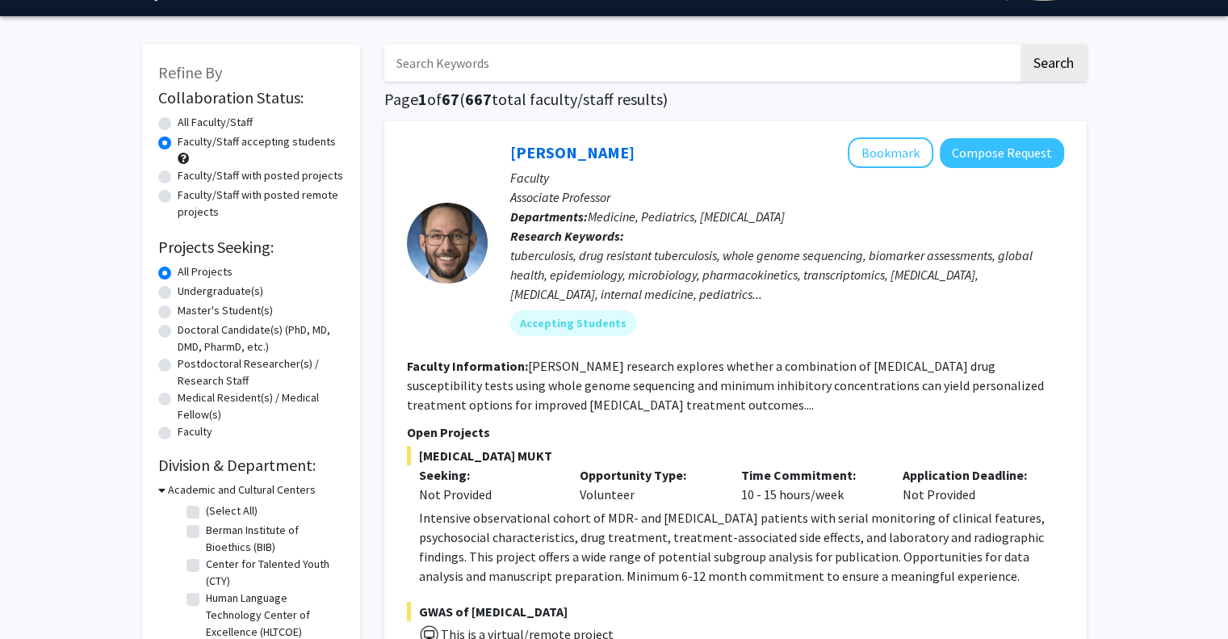
click at [178, 287] on label "Undergraduate(s)" at bounding box center [221, 291] width 86 height 17
click at [178, 287] on input "Undergraduate(s)" at bounding box center [183, 288] width 10 height 10
radio input "true"
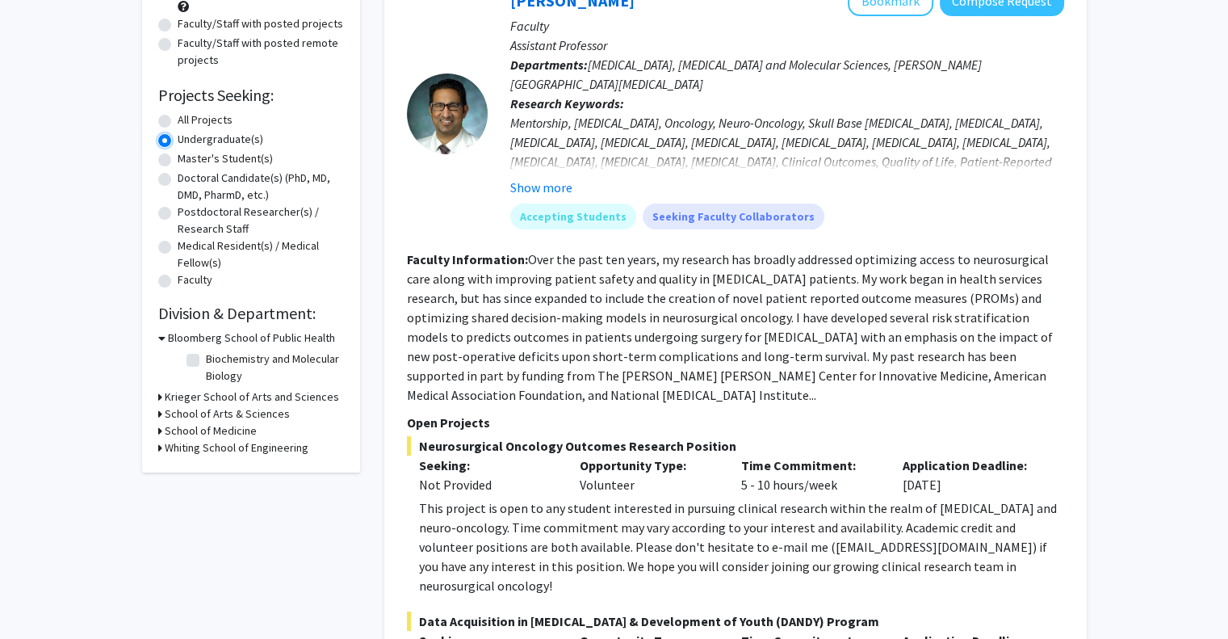
scroll to position [197, 0]
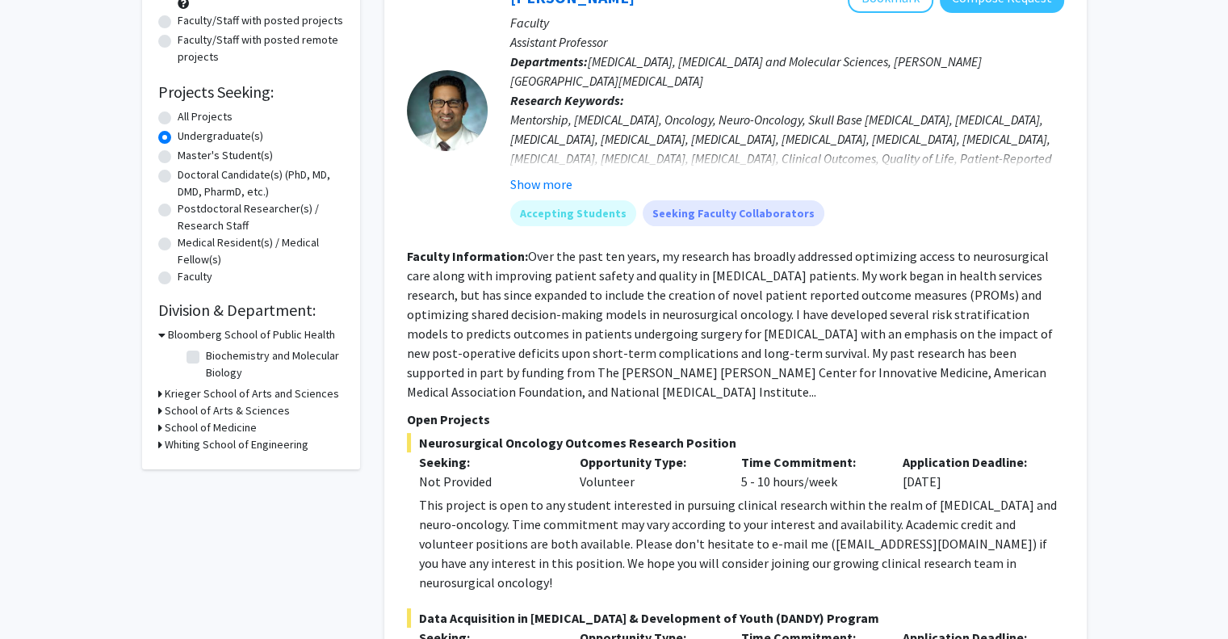
click at [166, 389] on h3 "Krieger School of Arts and Sciences" at bounding box center [252, 393] width 174 height 17
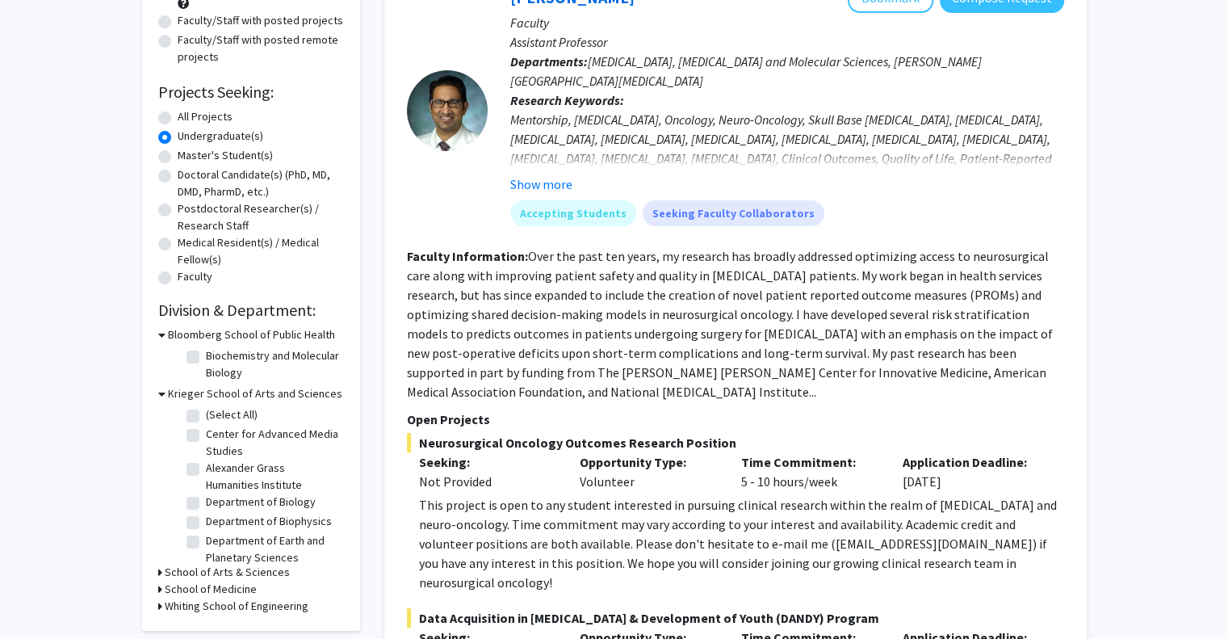
scroll to position [110, 0]
click at [206, 464] on label "Department of History" at bounding box center [260, 464] width 108 height 17
click at [206, 464] on input "Department of History" at bounding box center [211, 461] width 10 height 10
checkbox input "true"
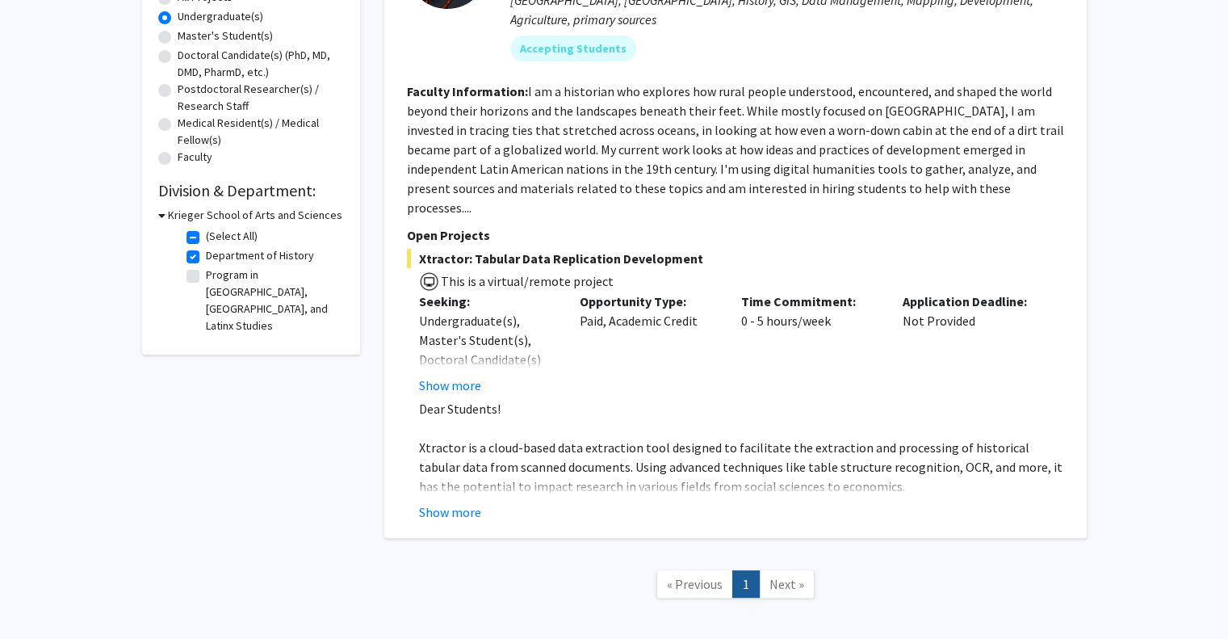
scroll to position [317, 0]
click at [206, 256] on label "Department of History" at bounding box center [260, 255] width 108 height 17
click at [206, 256] on input "Department of History" at bounding box center [211, 252] width 10 height 10
checkbox input "false"
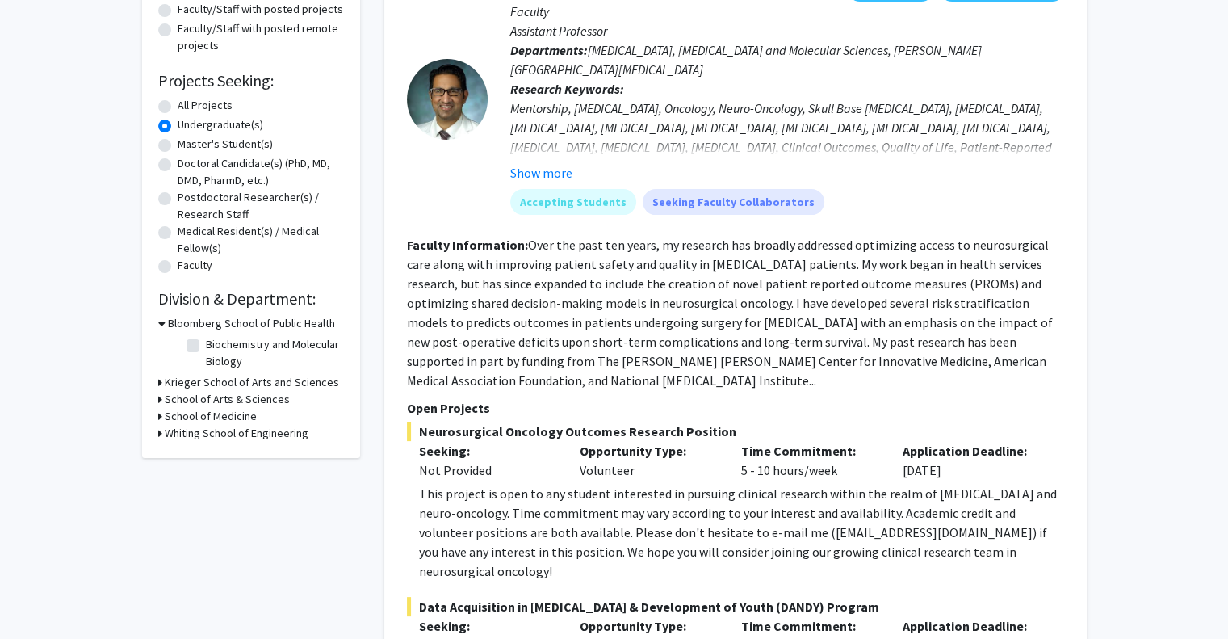
scroll to position [205, 0]
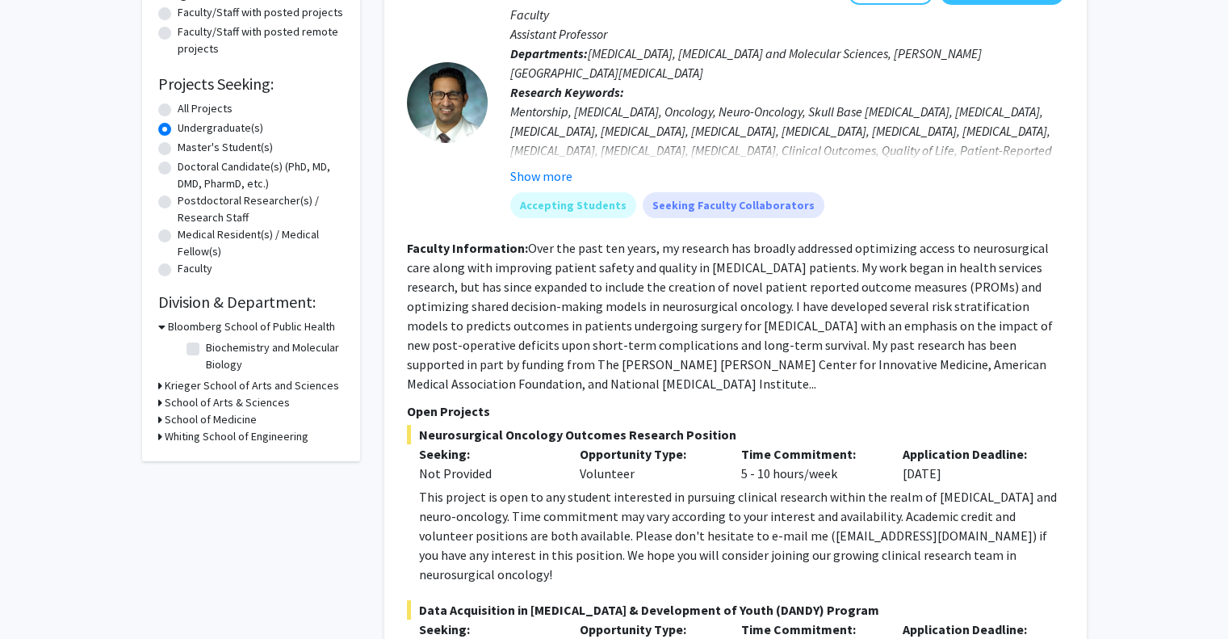
click at [181, 390] on h3 "Krieger School of Arts and Sciences" at bounding box center [252, 385] width 174 height 17
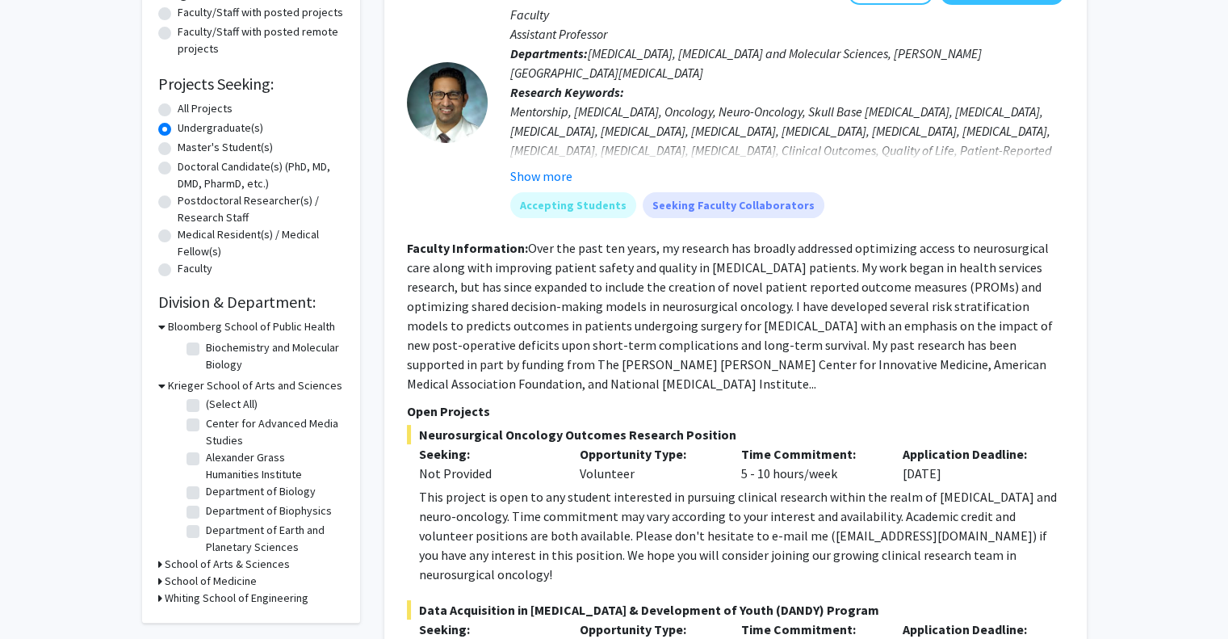
scroll to position [0, 0]
click at [159, 560] on icon at bounding box center [160, 564] width 4 height 17
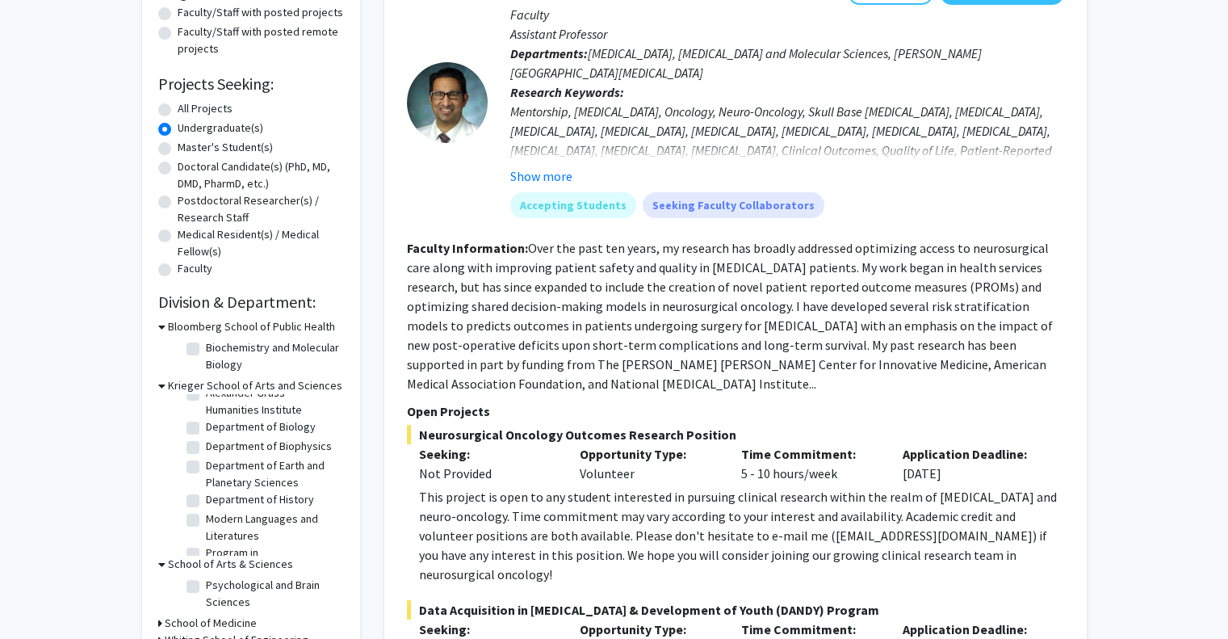
scroll to position [68, 0]
click at [197, 622] on h3 "School of Medicine" at bounding box center [211, 623] width 92 height 17
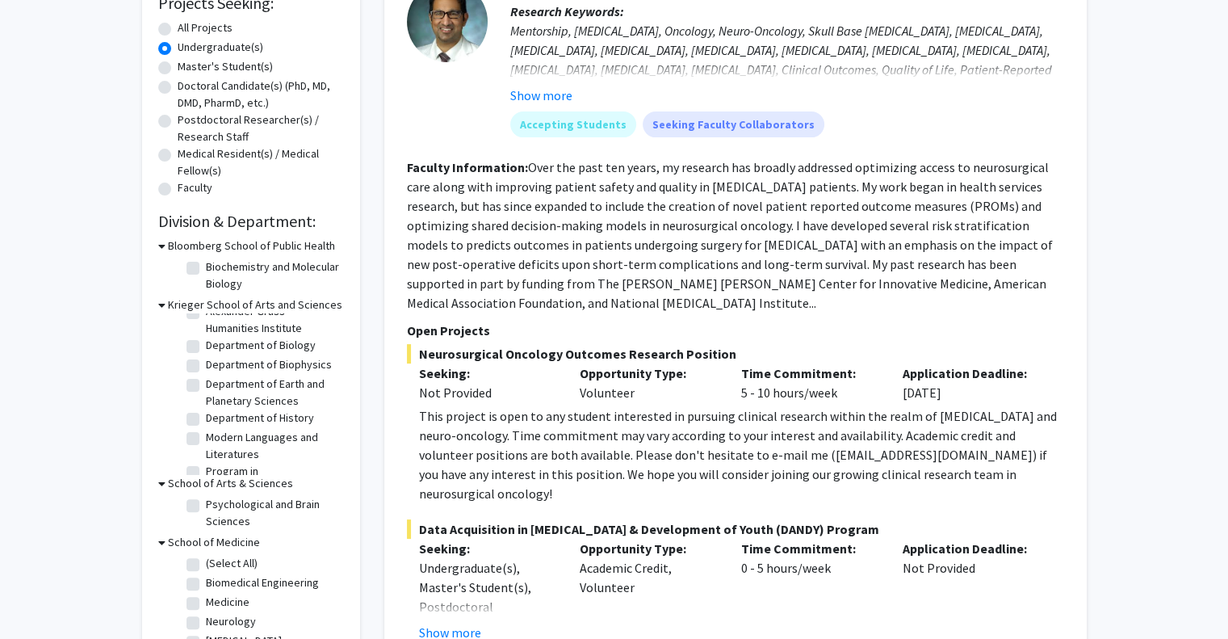
scroll to position [297, 0]
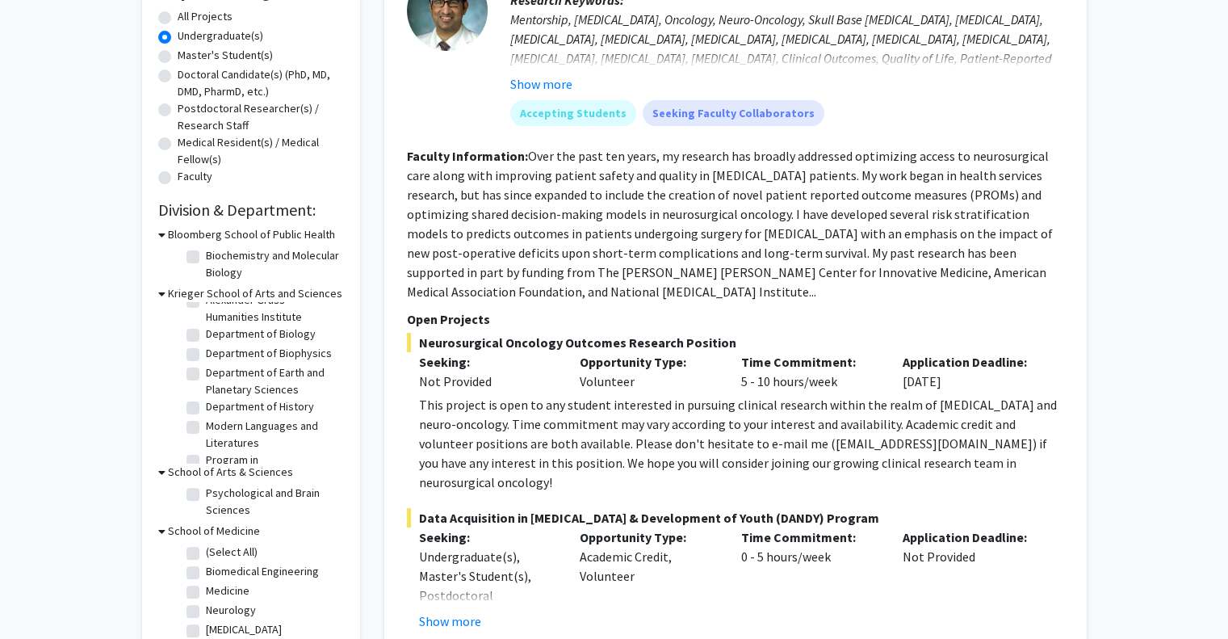
click at [206, 499] on label "Psychological and Brain Sciences" at bounding box center [273, 502] width 134 height 34
click at [206, 495] on input "Psychological and Brain Sciences" at bounding box center [211, 490] width 10 height 10
checkbox input "true"
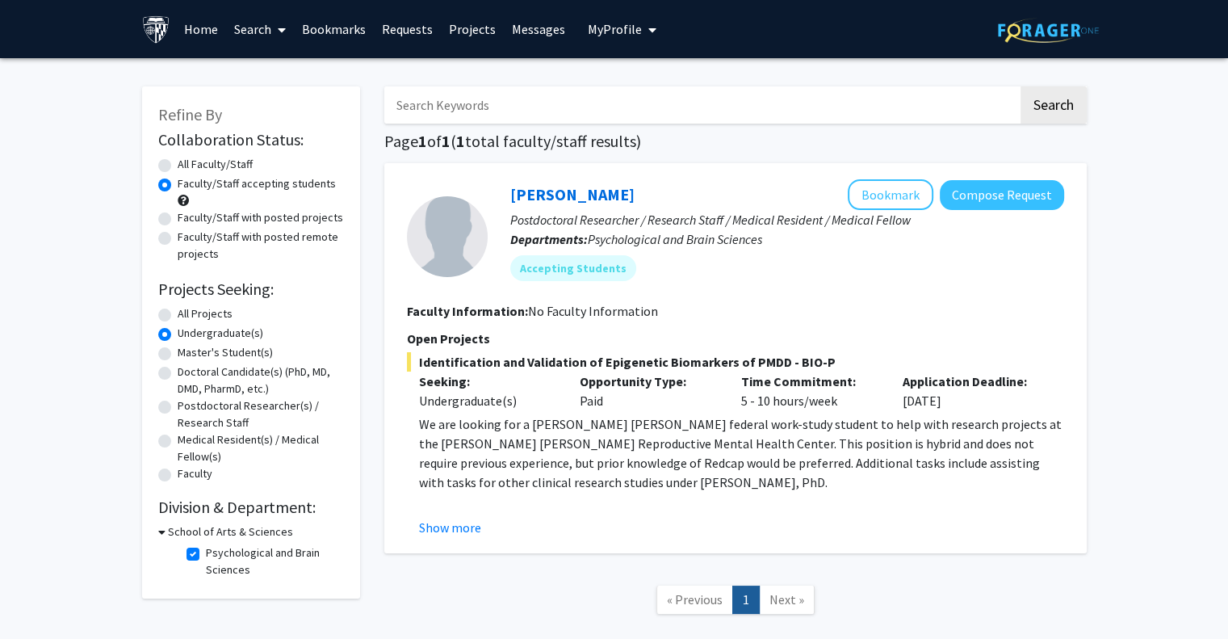
click at [206, 550] on label "Psychological and Brain Sciences" at bounding box center [273, 561] width 134 height 34
click at [206, 550] on input "Psychological and Brain Sciences" at bounding box center [211, 549] width 10 height 10
checkbox input "false"
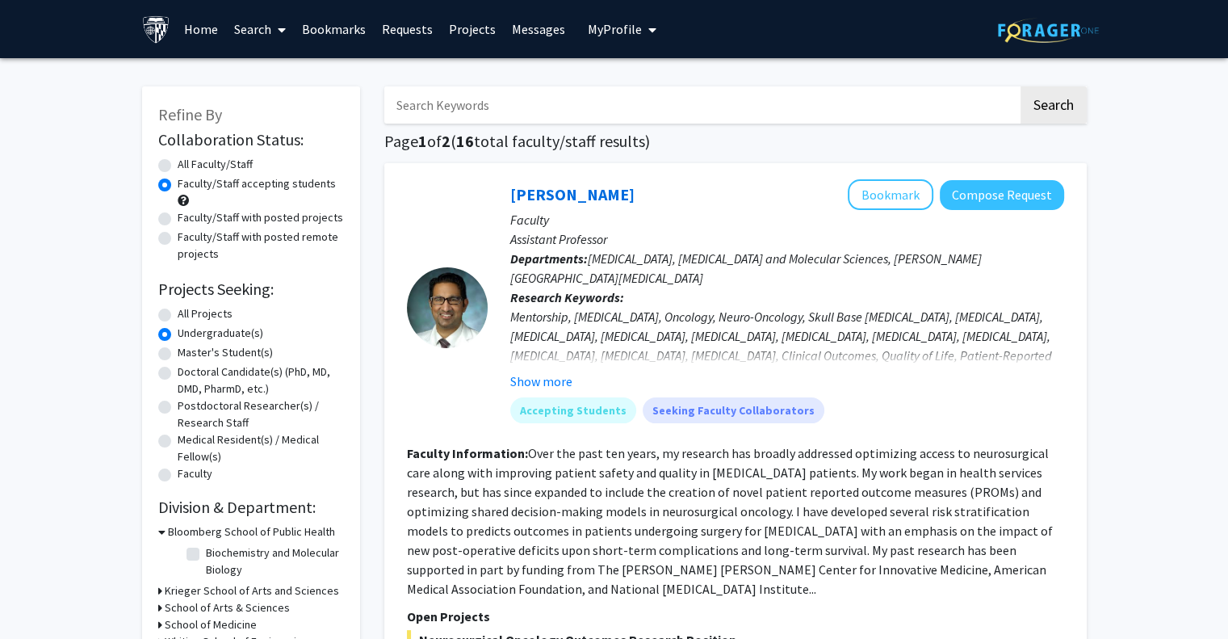
click at [165, 591] on h3 "Krieger School of Arts and Sciences" at bounding box center [252, 590] width 174 height 17
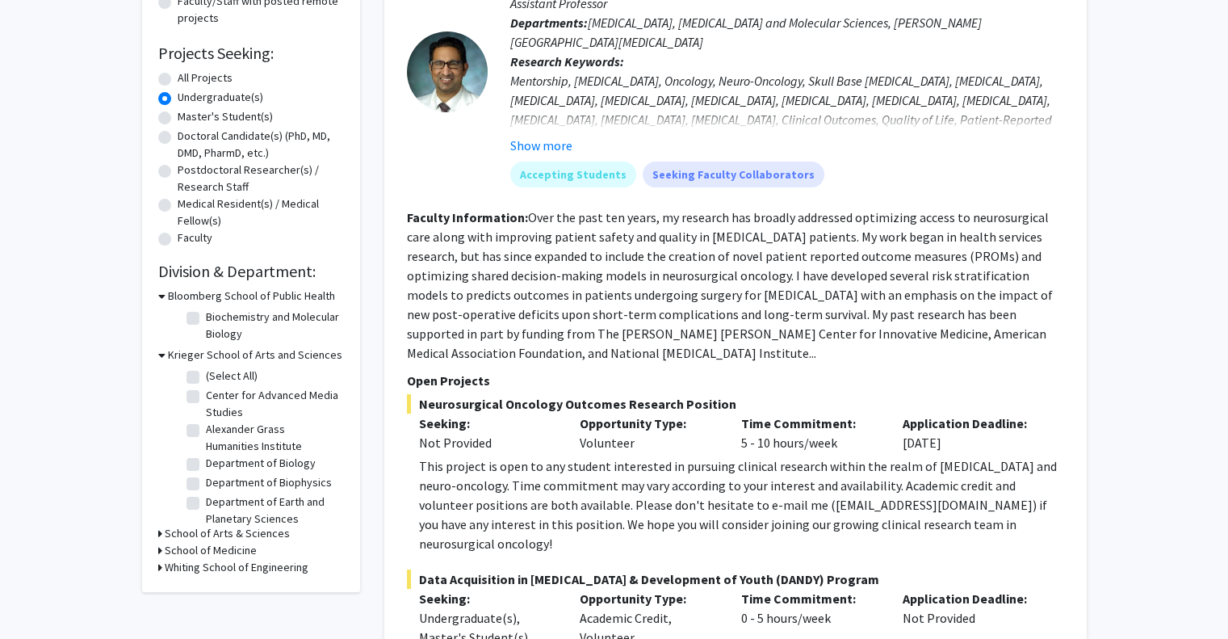
click at [192, 527] on h3 "School of Arts & Sciences" at bounding box center [227, 533] width 125 height 17
click at [216, 581] on fg-checkbox-list "Psychological and Brain Sciences Psychological and Brain Sciences" at bounding box center [264, 563] width 162 height 42
click at [216, 584] on h3 "School of Medicine" at bounding box center [211, 592] width 92 height 17
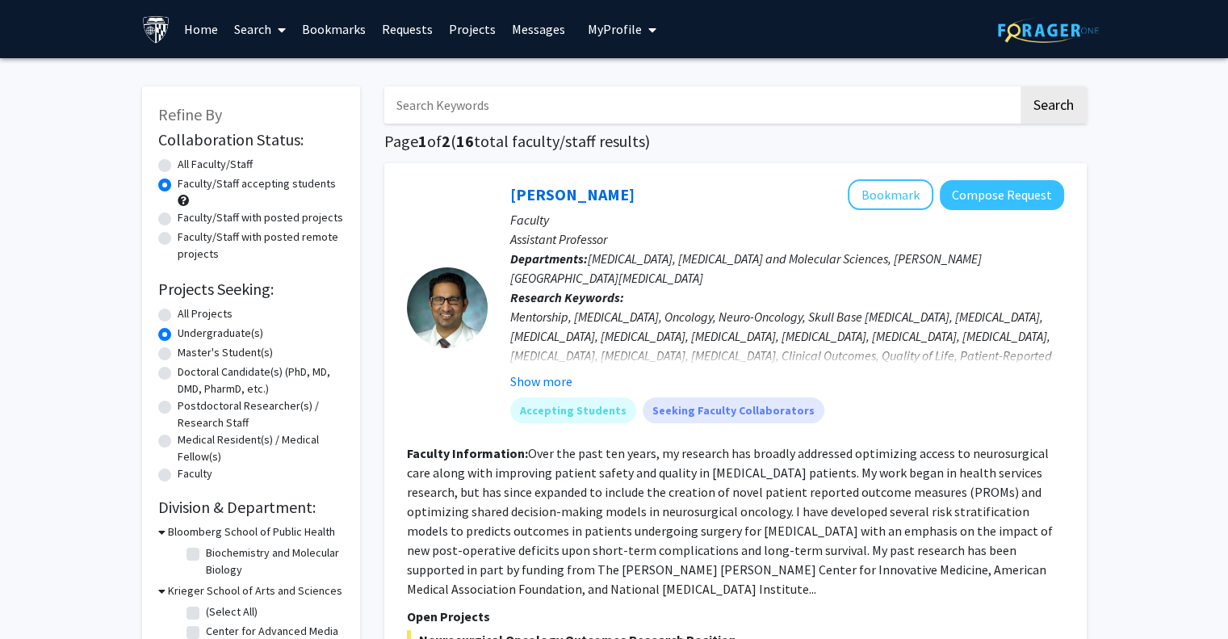
click at [178, 166] on label "All Faculty/Staff" at bounding box center [215, 164] width 75 height 17
click at [178, 166] on input "All Faculty/Staff" at bounding box center [183, 161] width 10 height 10
radio input "true"
click at [178, 309] on label "All Projects" at bounding box center [205, 313] width 55 height 17
click at [178, 309] on input "All Projects" at bounding box center [183, 310] width 10 height 10
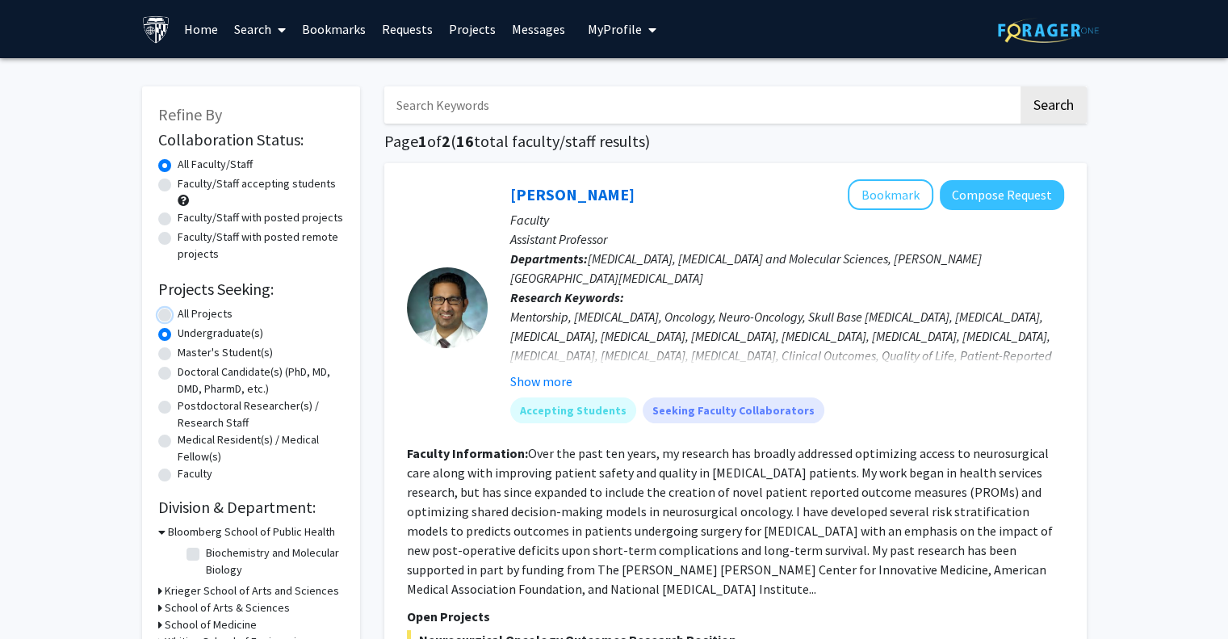
radio input "true"
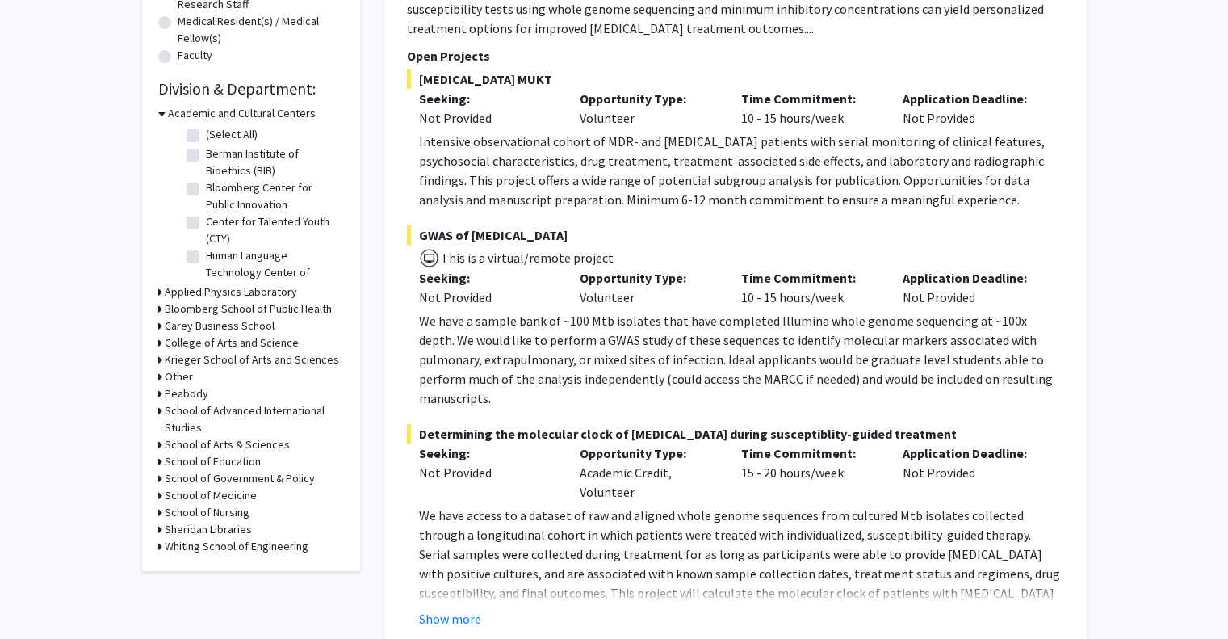
scroll to position [423, 0]
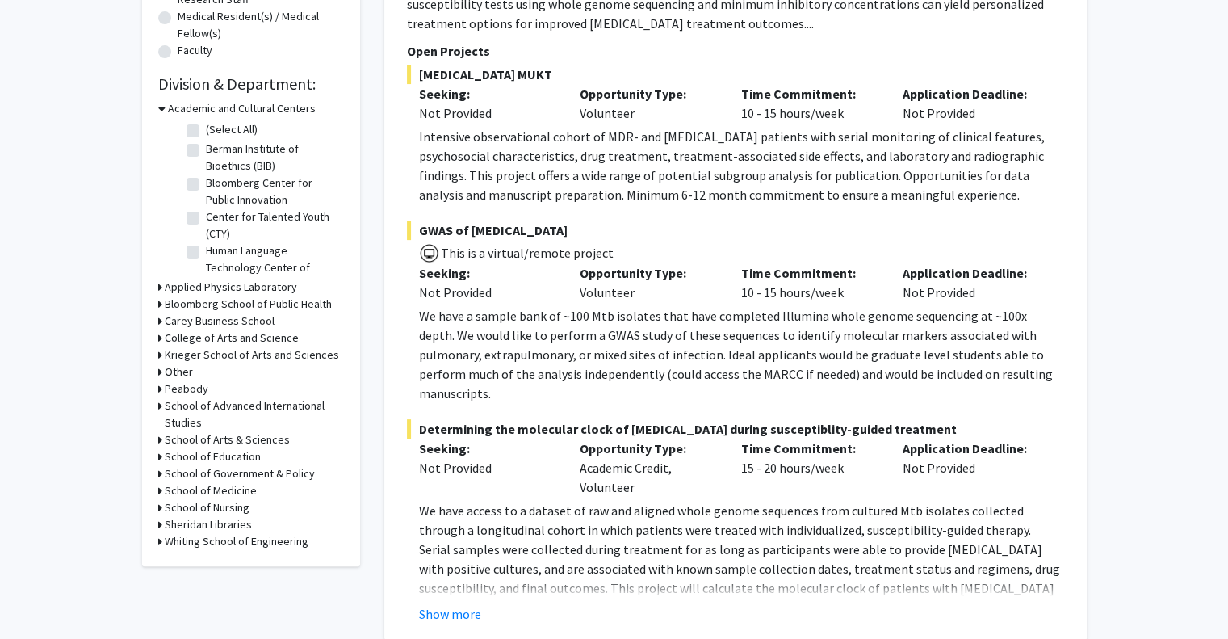
click at [237, 355] on h3 "Krieger School of Arts and Sciences" at bounding box center [252, 354] width 174 height 17
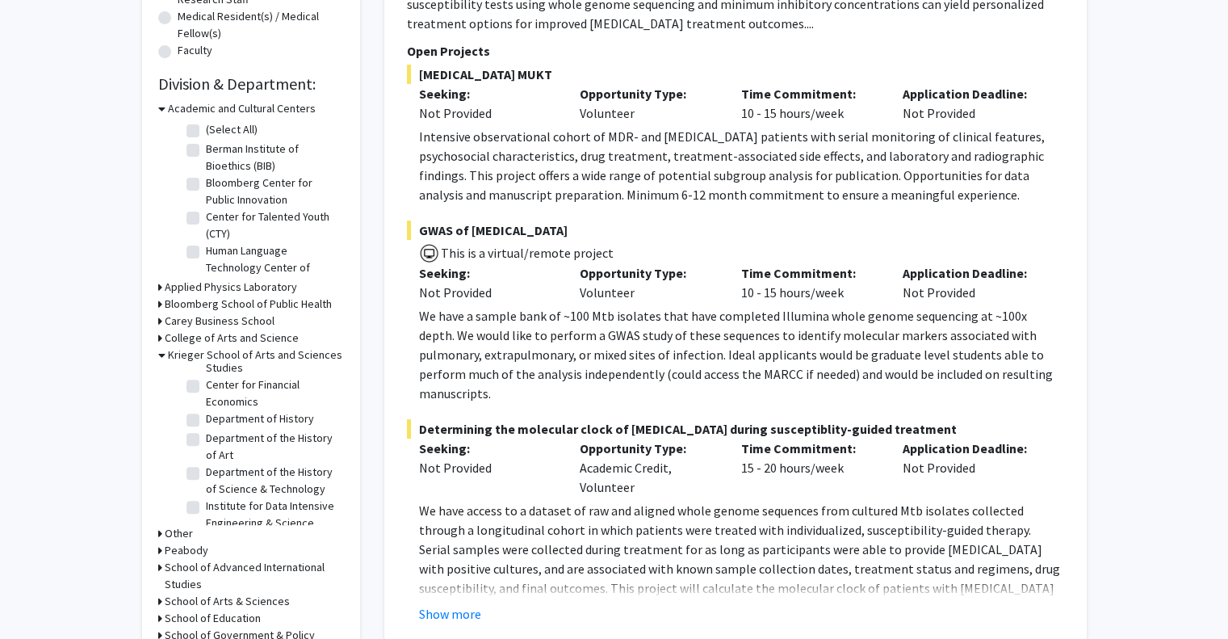
scroll to position [717, 0]
click at [248, 438] on label "Department of the History of Art" at bounding box center [273, 421] width 134 height 34
click at [216, 414] on input "Department of the History of Art" at bounding box center [211, 409] width 10 height 10
checkbox input "true"
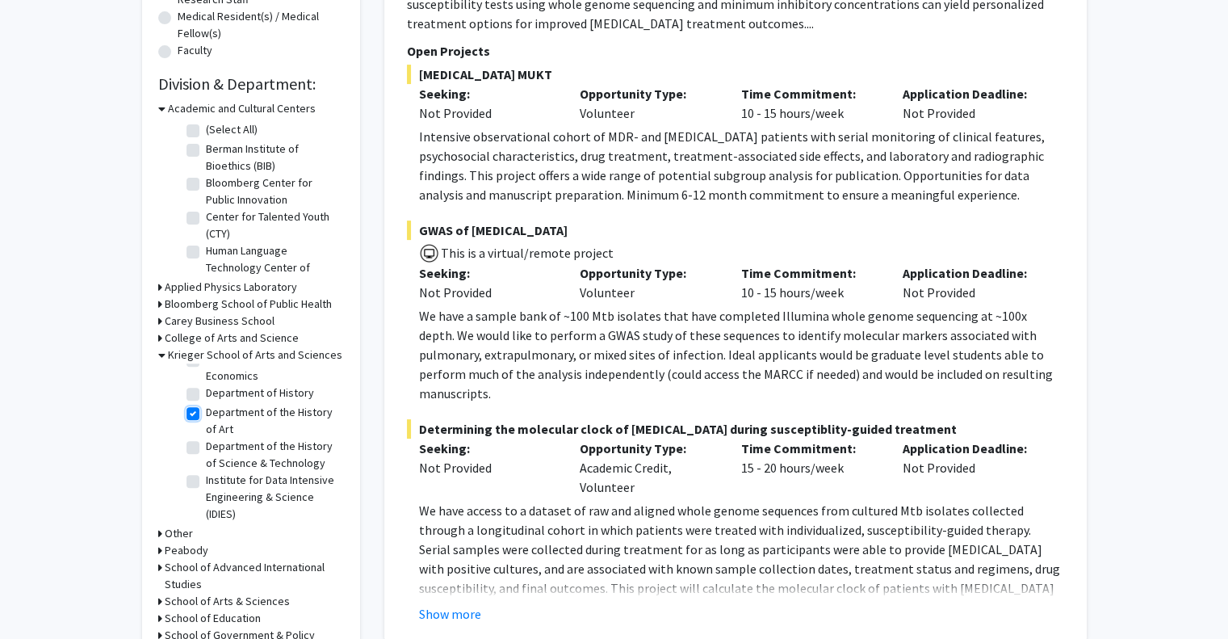
checkbox input "true"
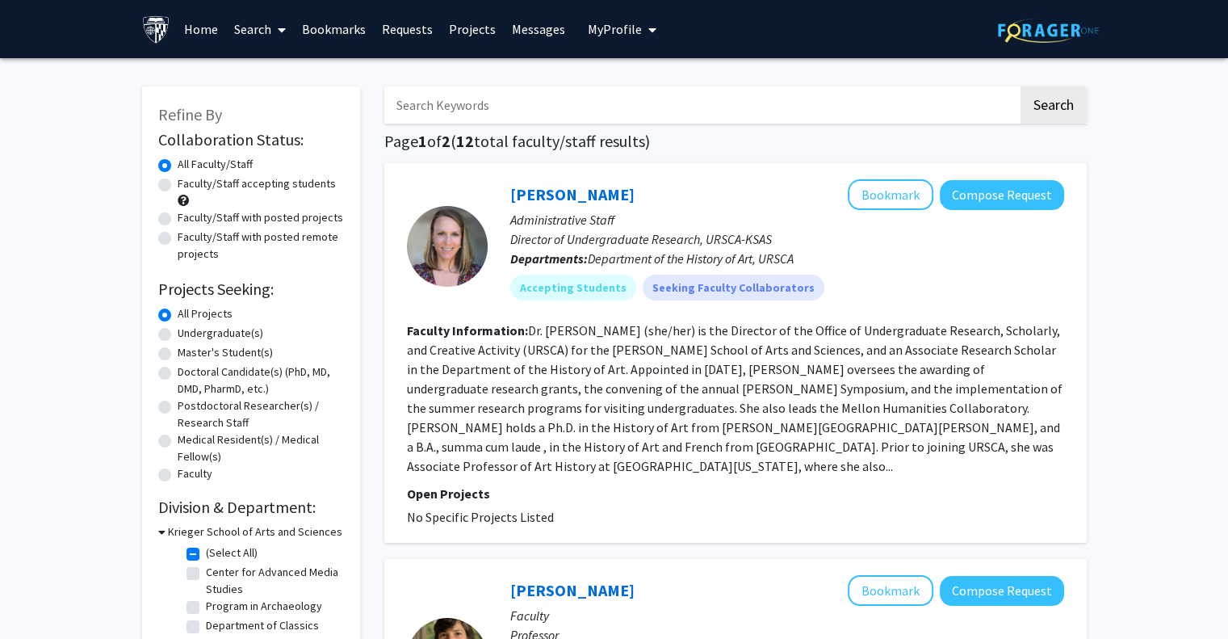
click at [613, 390] on fg-read-more "Dr. Jennifer Wester (she/her) is the Director of the Office of Undergraduate Re…" at bounding box center [735, 398] width 656 height 152
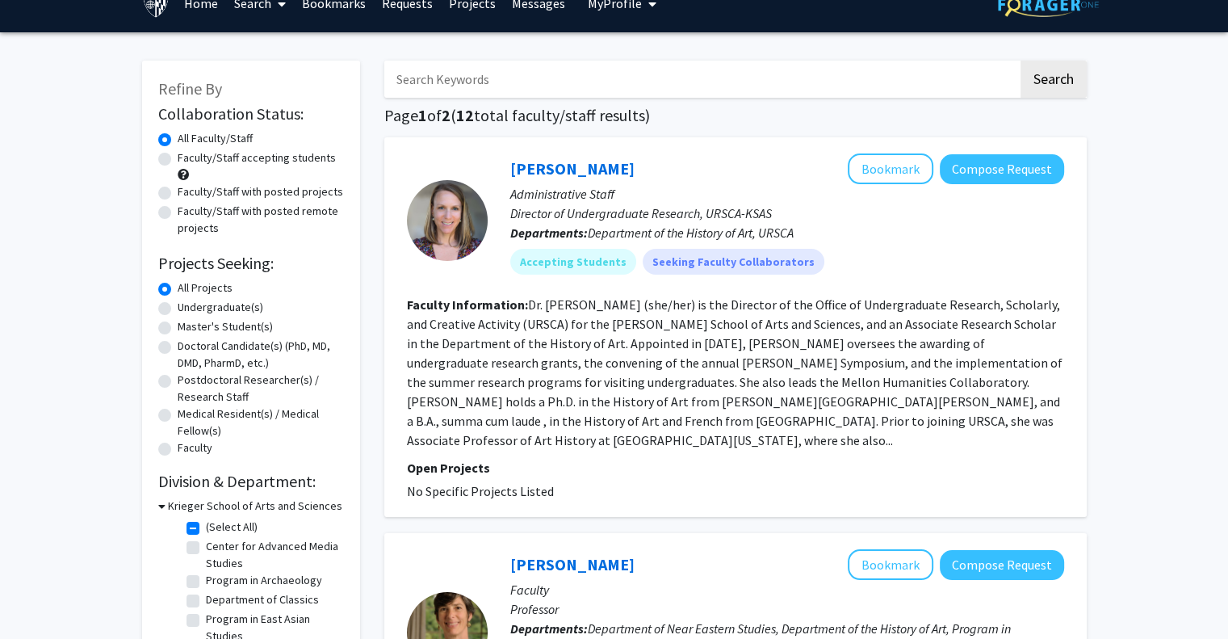
scroll to position [27, 0]
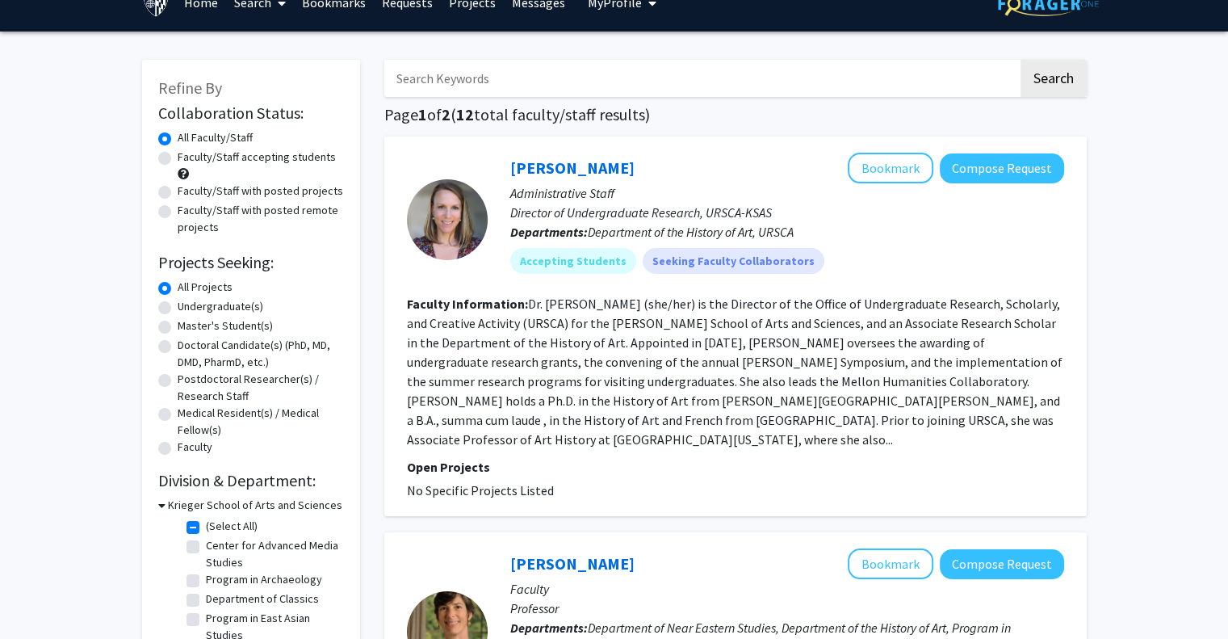
click at [672, 370] on section "Faculty Information: Dr. Jennifer Wester (she/her) is the Director of the Offic…" at bounding box center [735, 371] width 657 height 155
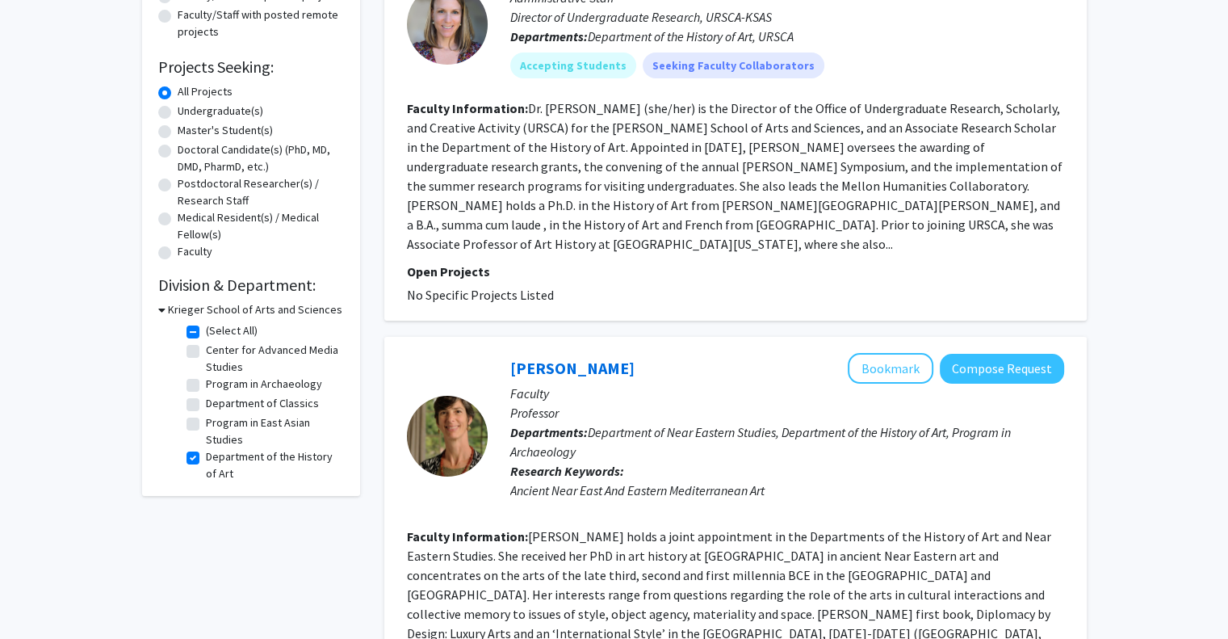
scroll to position [0, 0]
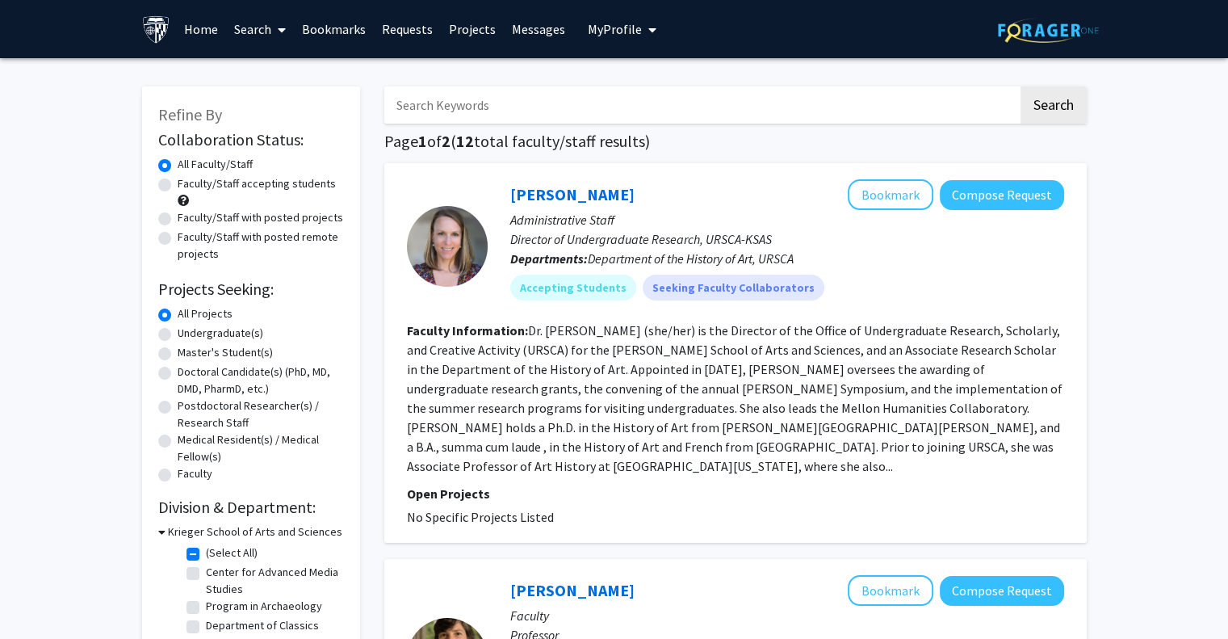
click at [201, 34] on link "Home" at bounding box center [201, 29] width 50 height 57
